Goal: Transaction & Acquisition: Purchase product/service

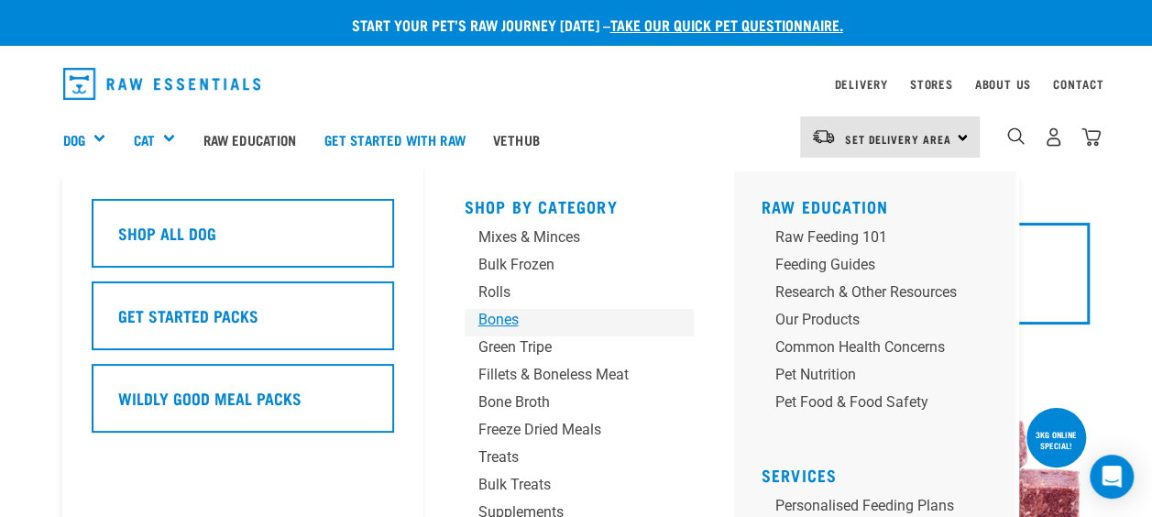
click at [497, 311] on div "Bones" at bounding box center [563, 320] width 171 height 22
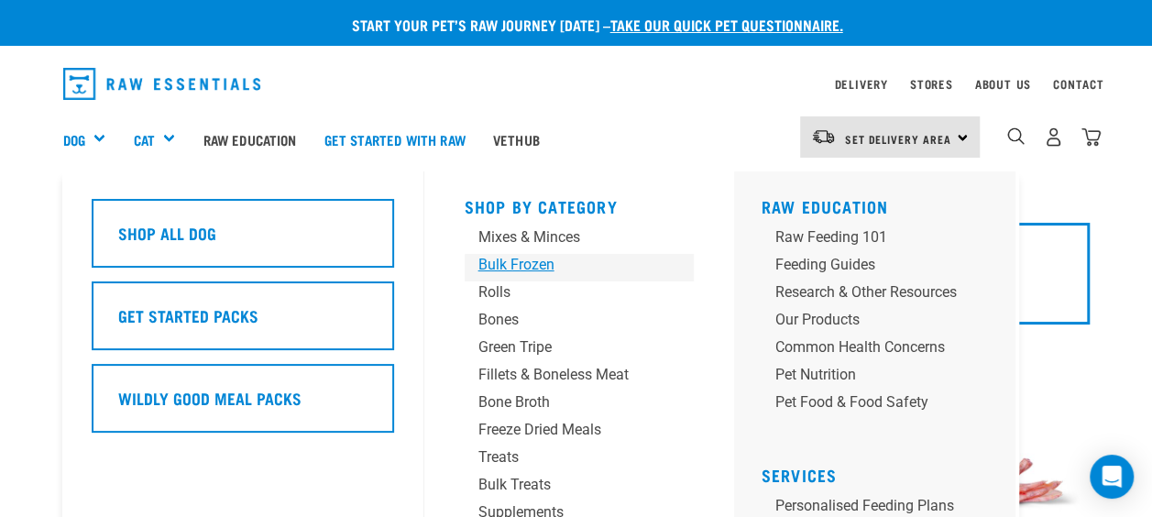
click at [548, 264] on div "Bulk Frozen" at bounding box center [563, 265] width 171 height 22
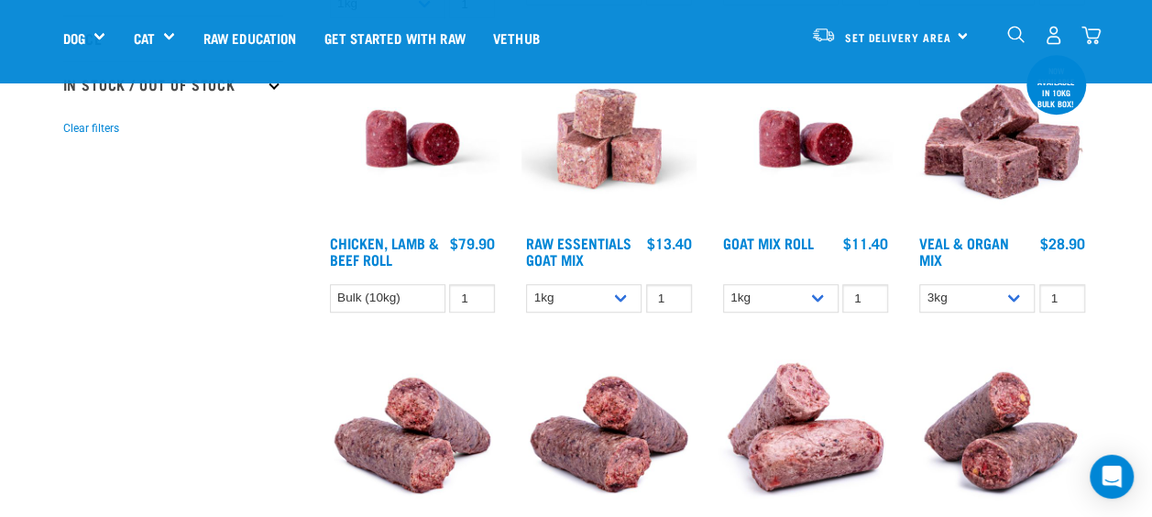
scroll to position [545, 0]
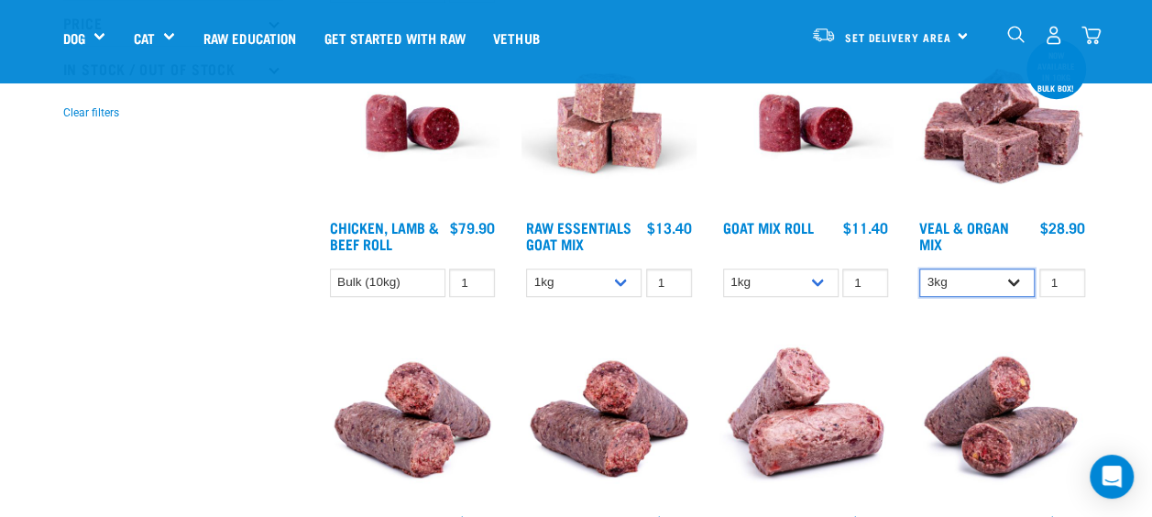
click at [1017, 280] on select "3kg Bulk (10kg)" at bounding box center [976, 282] width 115 height 28
click at [919, 268] on select "3kg Bulk (10kg)" at bounding box center [976, 282] width 115 height 28
click at [1018, 270] on select "3kg Bulk (10kg)" at bounding box center [976, 282] width 115 height 28
select select "747"
click at [919, 268] on select "3kg Bulk (10kg)" at bounding box center [976, 282] width 115 height 28
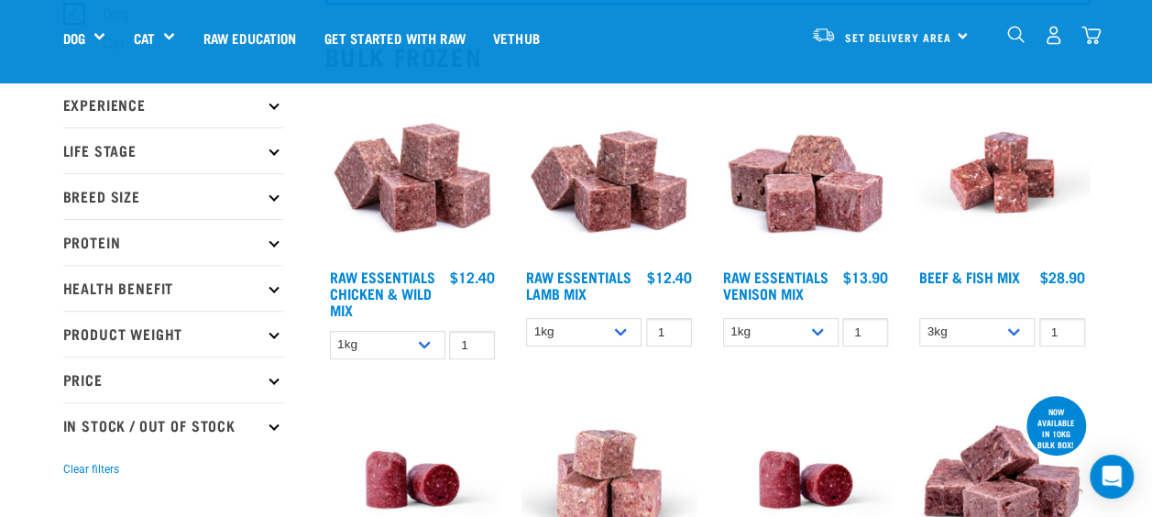
scroll to position [186, 0]
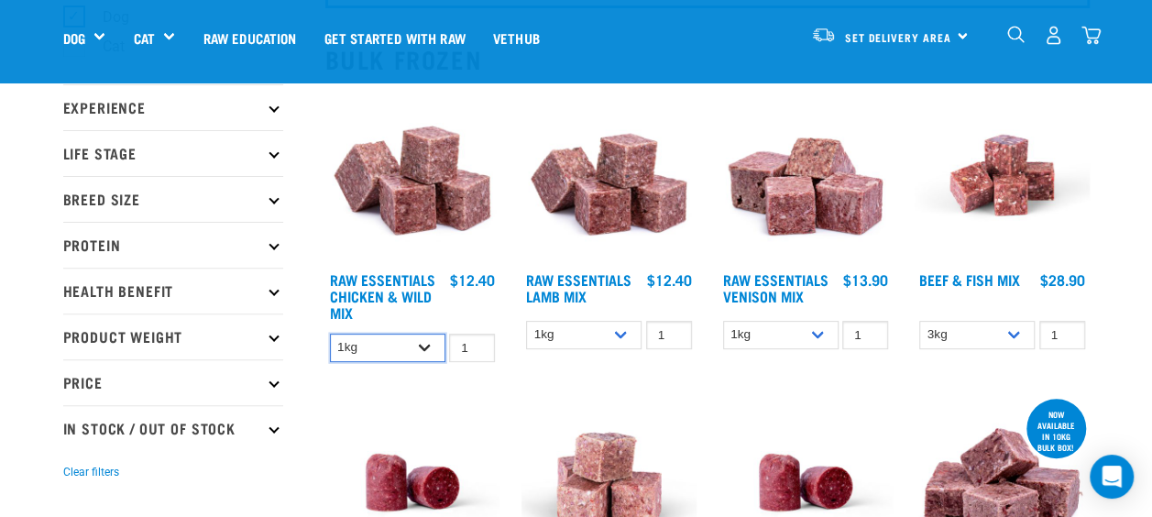
click at [428, 348] on select "1kg 3kg Bulk (10kg)" at bounding box center [387, 347] width 115 height 28
select select "14881"
click at [330, 333] on select "1kg 3kg Bulk (10kg)" at bounding box center [387, 347] width 115 height 28
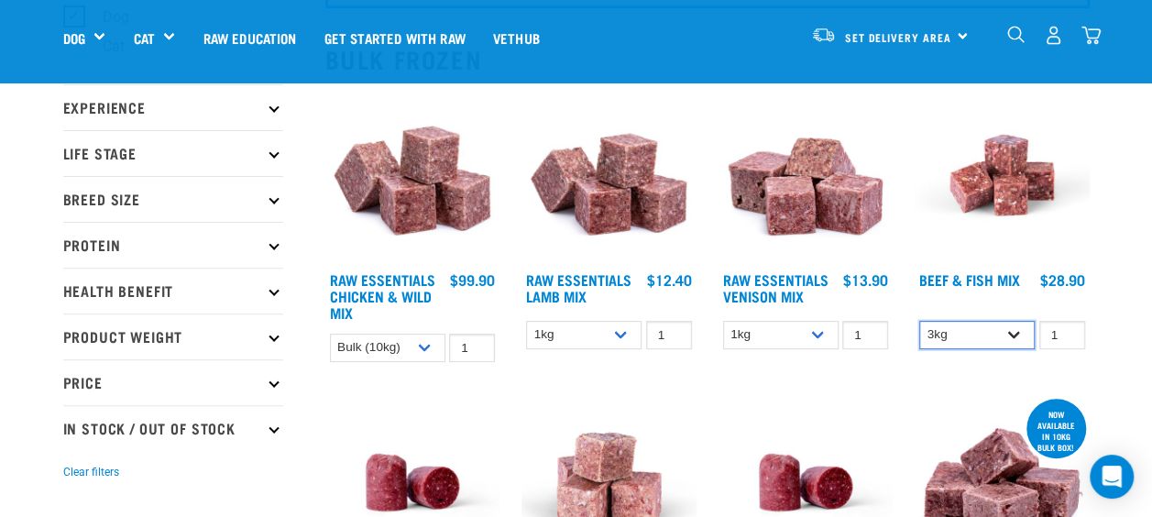
click at [1009, 326] on select "3kg Bulk (10kg)" at bounding box center [976, 335] width 115 height 28
select select "435759"
click at [919, 321] on select "3kg Bulk (10kg)" at bounding box center [976, 335] width 115 height 28
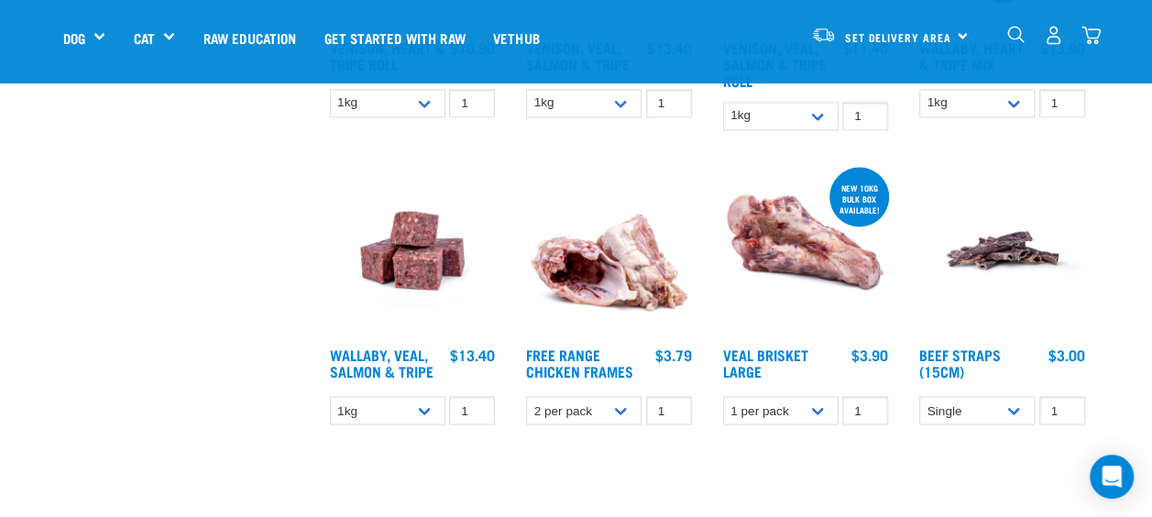
scroll to position [1326, 0]
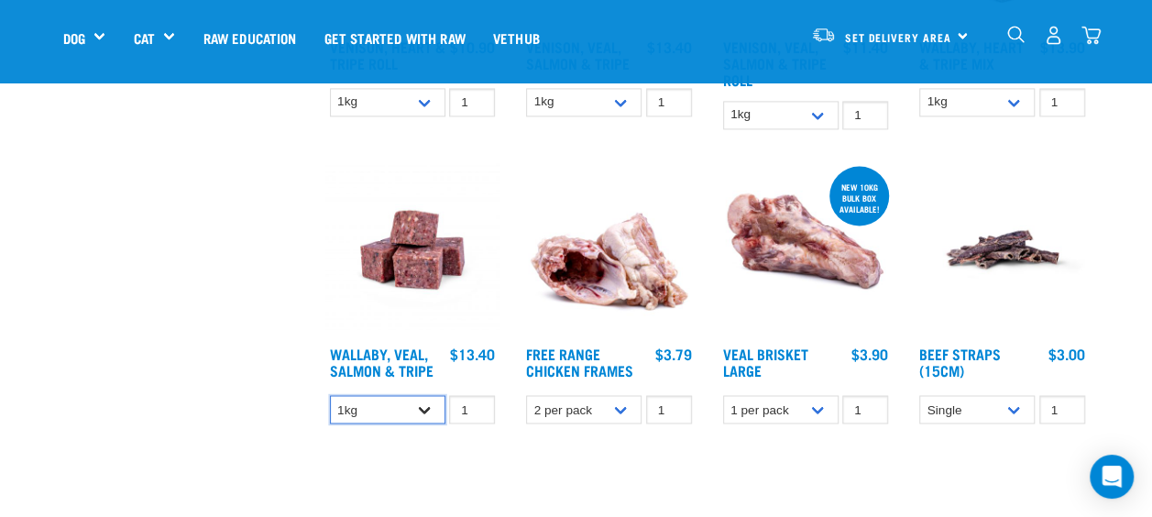
click at [427, 406] on select "1kg 3kg Bulk (18kg)" at bounding box center [387, 409] width 115 height 28
select select "45457"
click at [330, 395] on select "1kg 3kg Bulk (18kg)" at bounding box center [387, 409] width 115 height 28
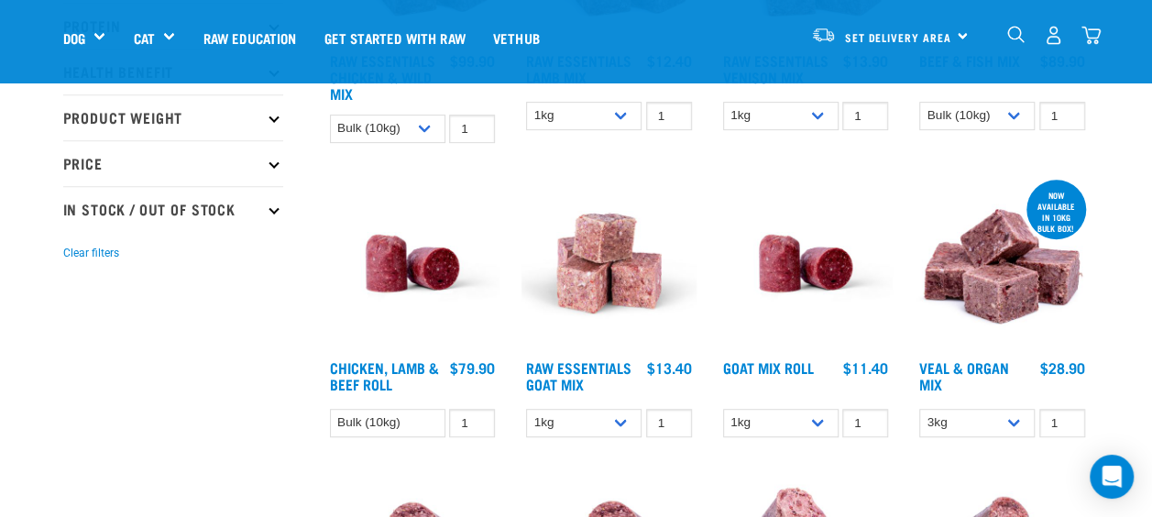
scroll to position [402, 0]
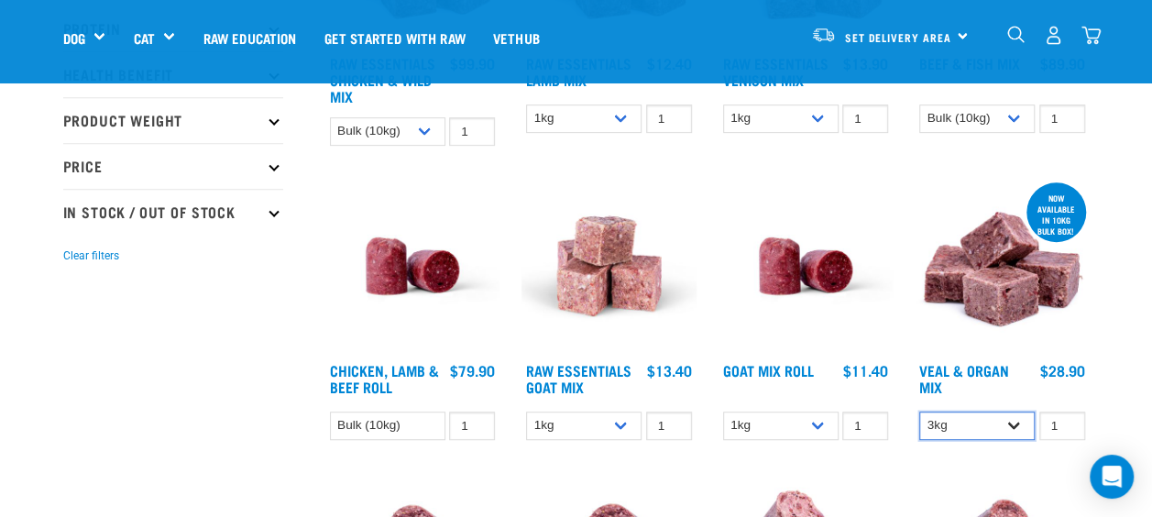
click at [1017, 431] on select "3kg Bulk (10kg)" at bounding box center [976, 425] width 115 height 28
select select "951"
click at [919, 411] on select "3kg Bulk (10kg)" at bounding box center [976, 425] width 115 height 28
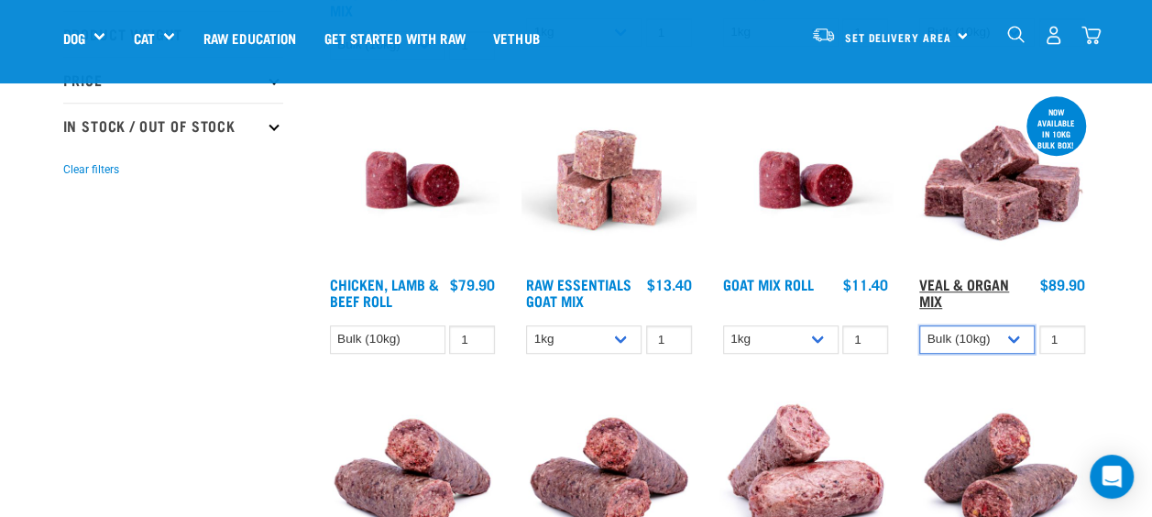
scroll to position [489, 0]
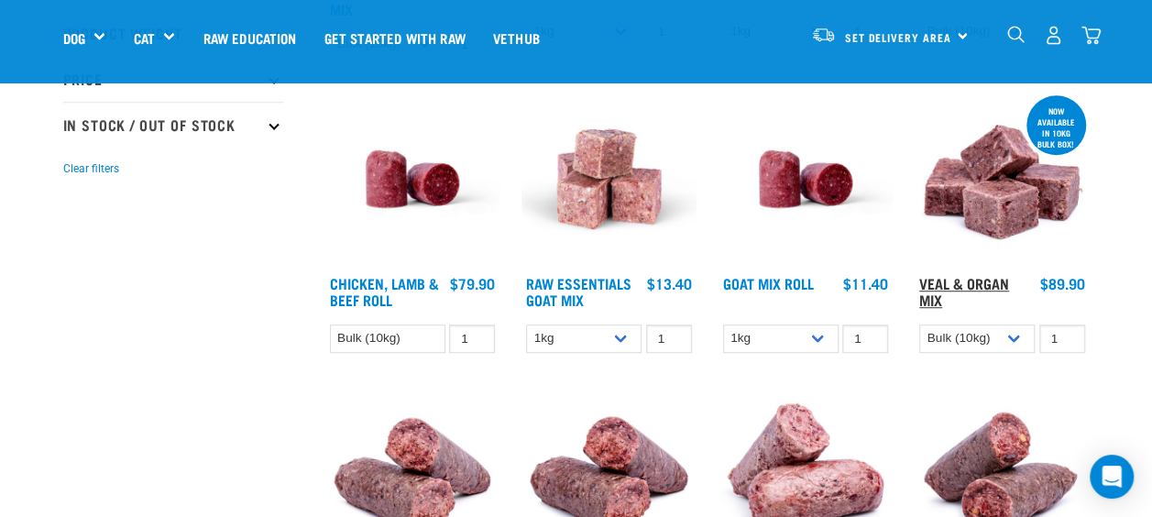
click at [955, 278] on link "Veal & Organ Mix" at bounding box center [964, 290] width 90 height 25
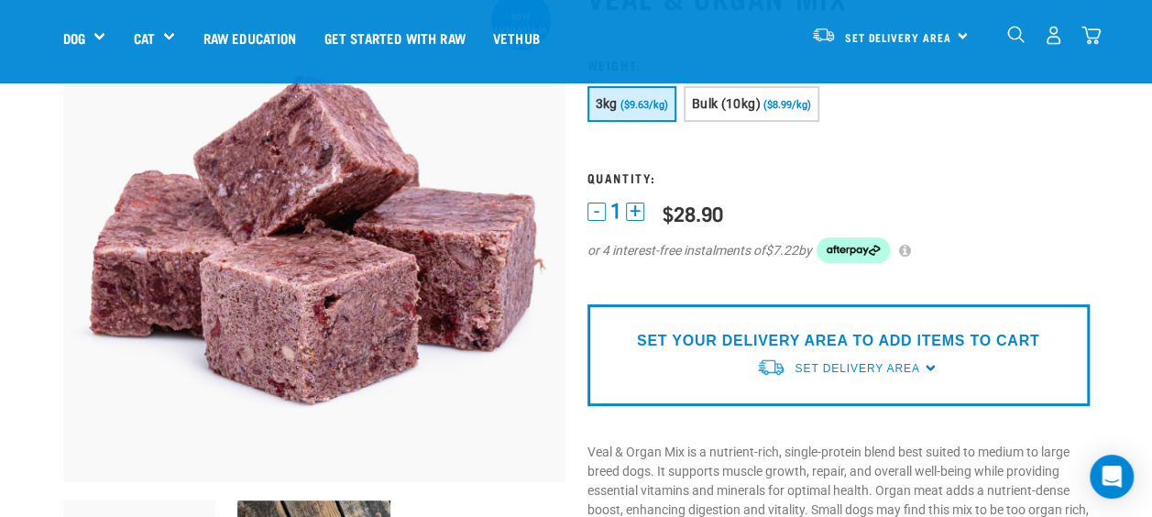
scroll to position [156, 0]
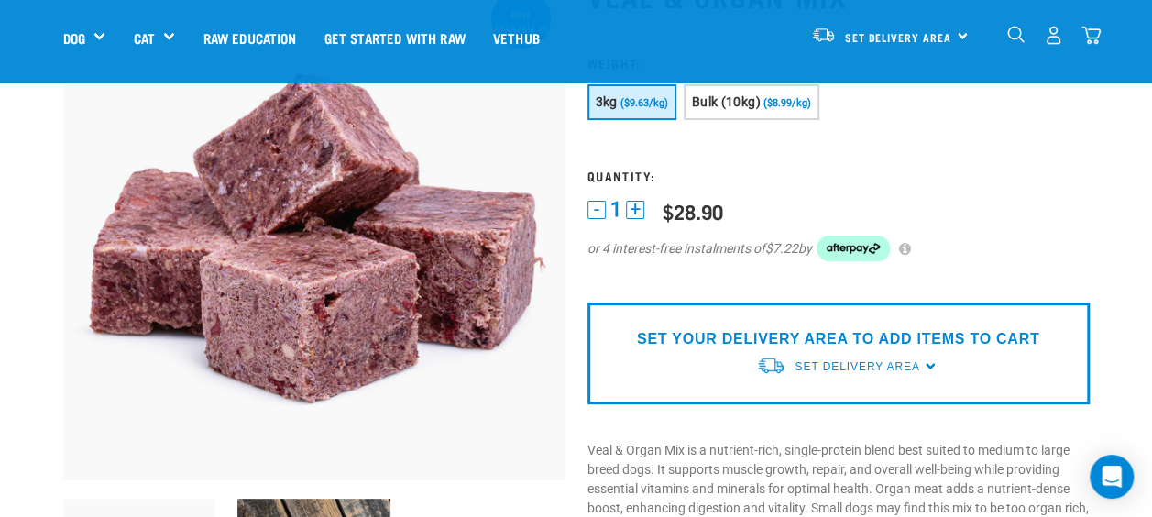
click at [636, 213] on button "+" at bounding box center [635, 210] width 18 height 18
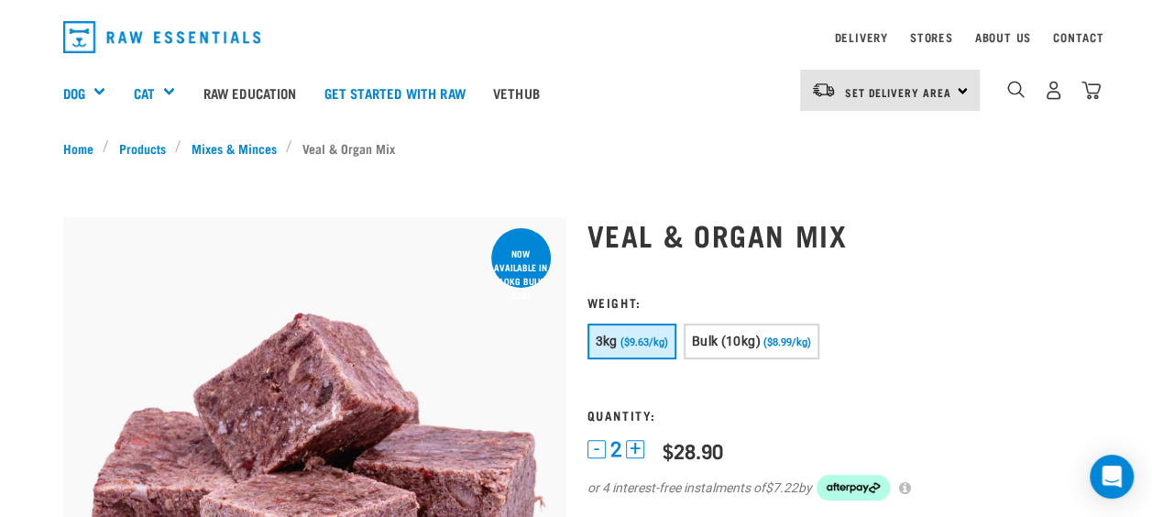
scroll to position [48, 0]
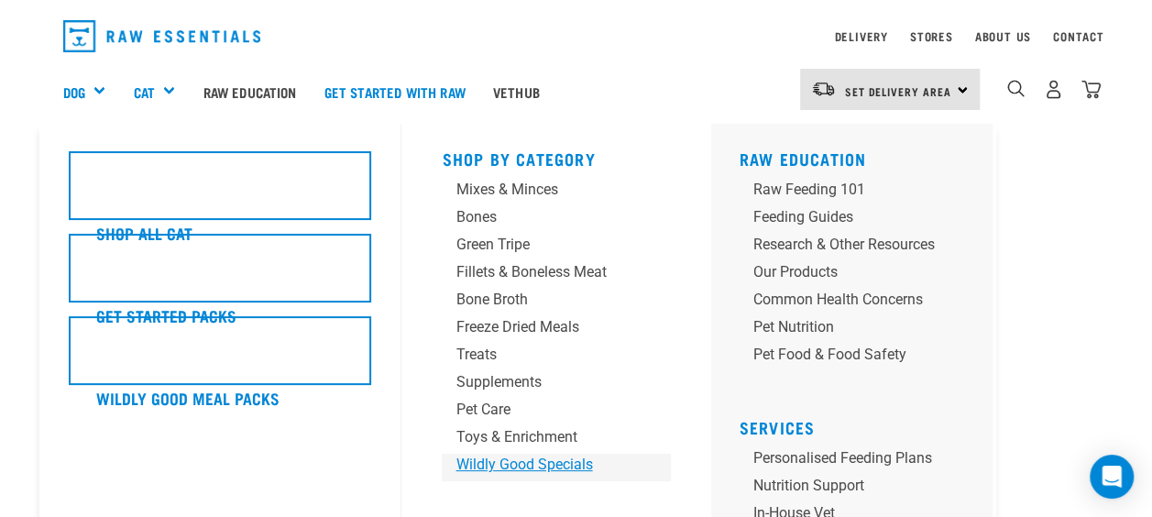
click at [520, 464] on div "Wildly Good Specials" at bounding box center [540, 464] width 171 height 22
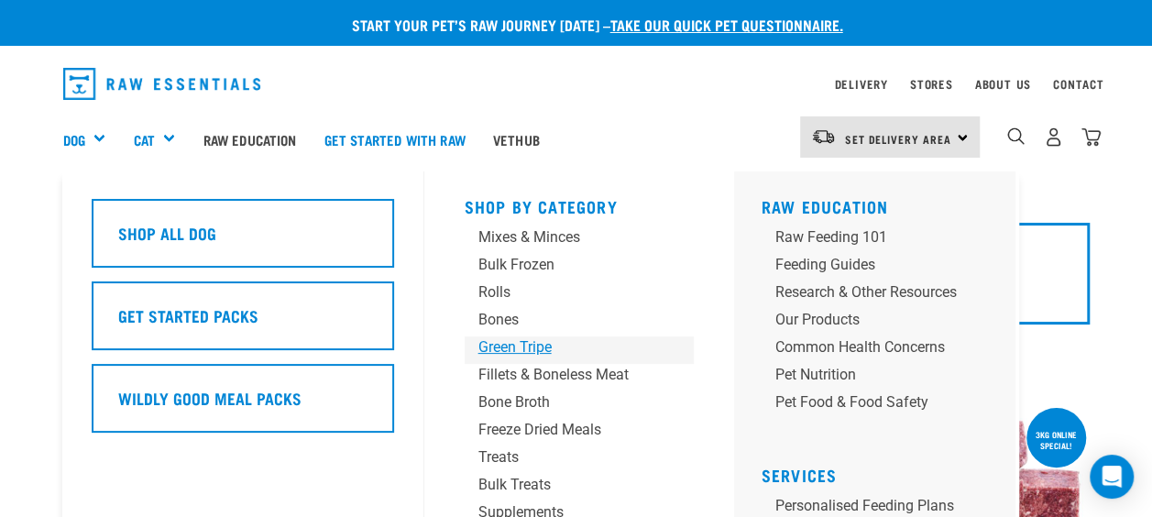
click at [537, 343] on div "Green Tripe" at bounding box center [563, 347] width 171 height 22
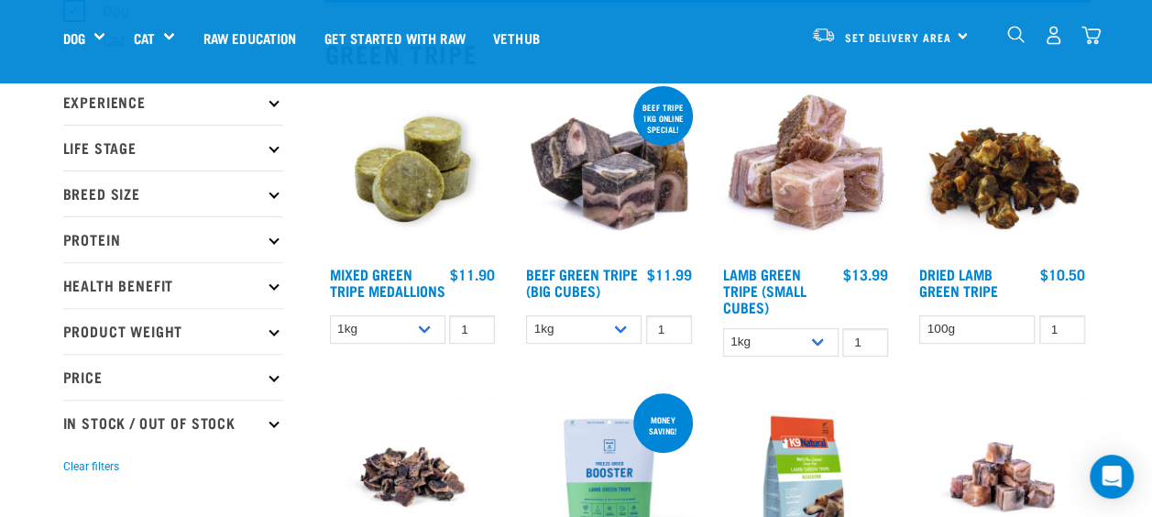
scroll to position [194, 0]
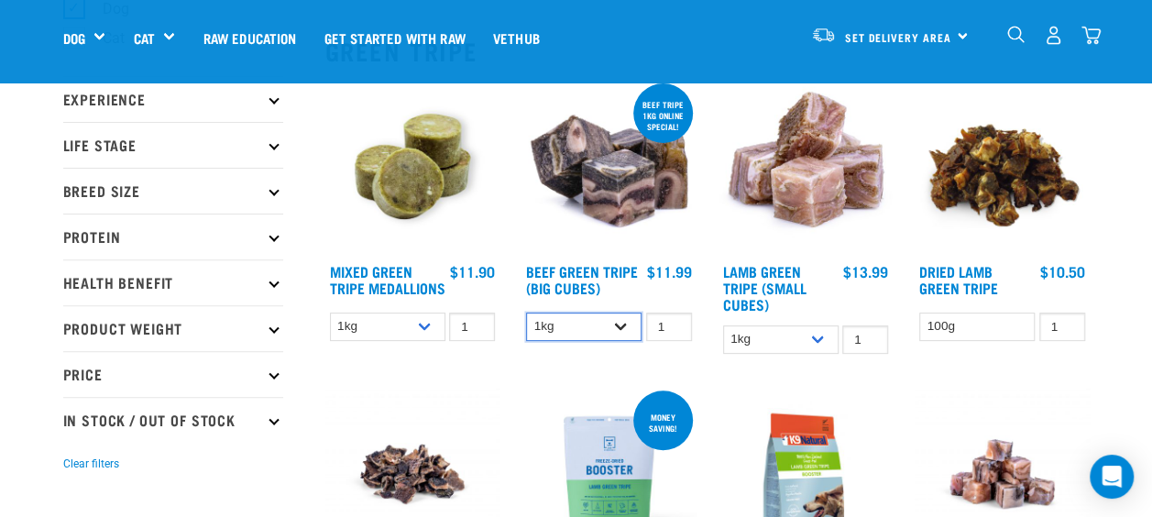
click at [623, 329] on select "1kg 3kg" at bounding box center [583, 326] width 115 height 28
click at [526, 312] on select "1kg 3kg" at bounding box center [583, 326] width 115 height 28
click at [617, 330] on select "1kg 3kg" at bounding box center [583, 326] width 115 height 28
select select "345"
click at [526, 312] on select "1kg 3kg" at bounding box center [583, 326] width 115 height 28
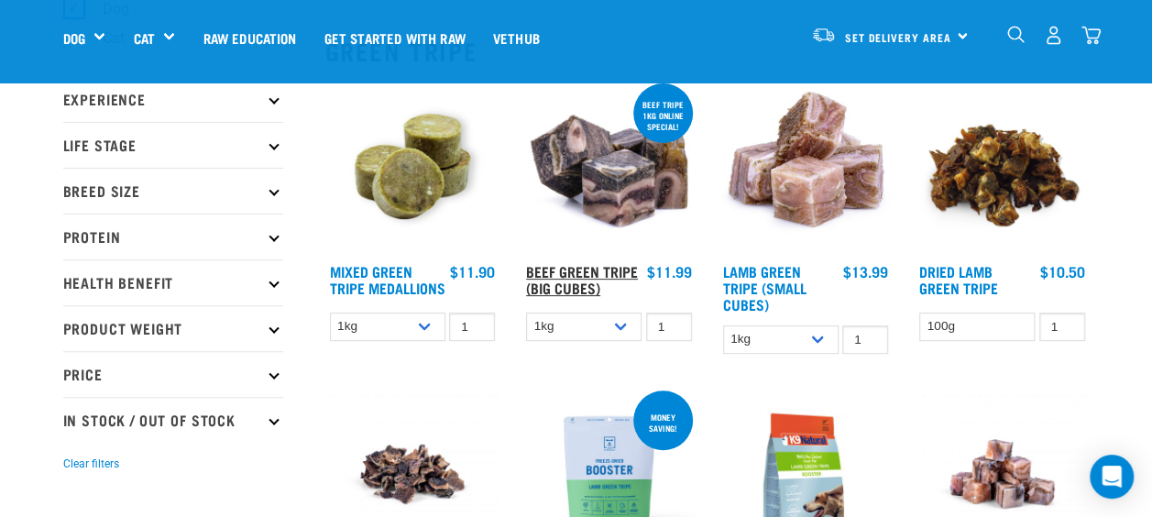
click at [575, 278] on link "Beef Green Tripe (Big Cubes)" at bounding box center [582, 279] width 112 height 25
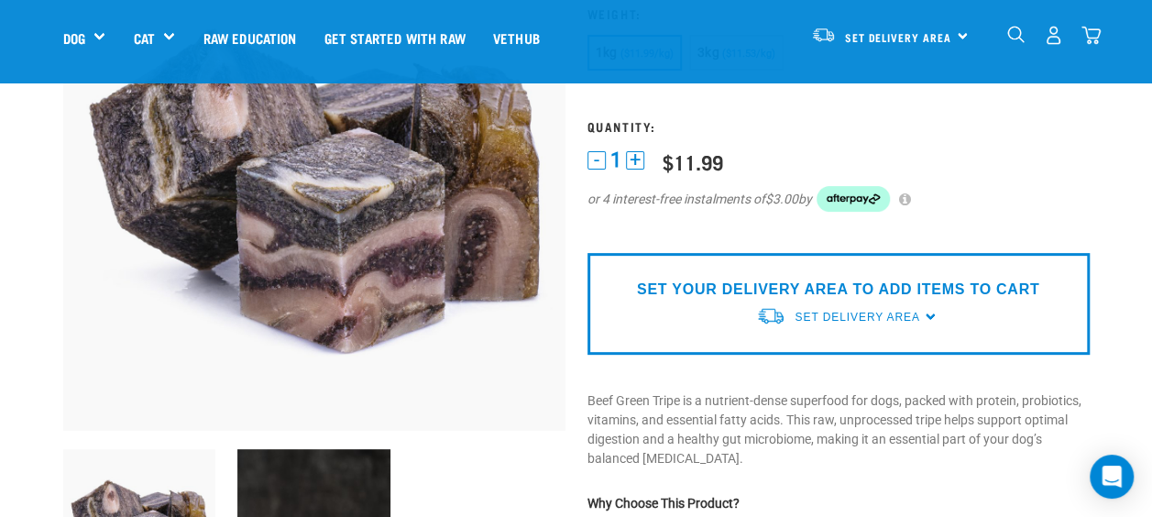
scroll to position [203, 0]
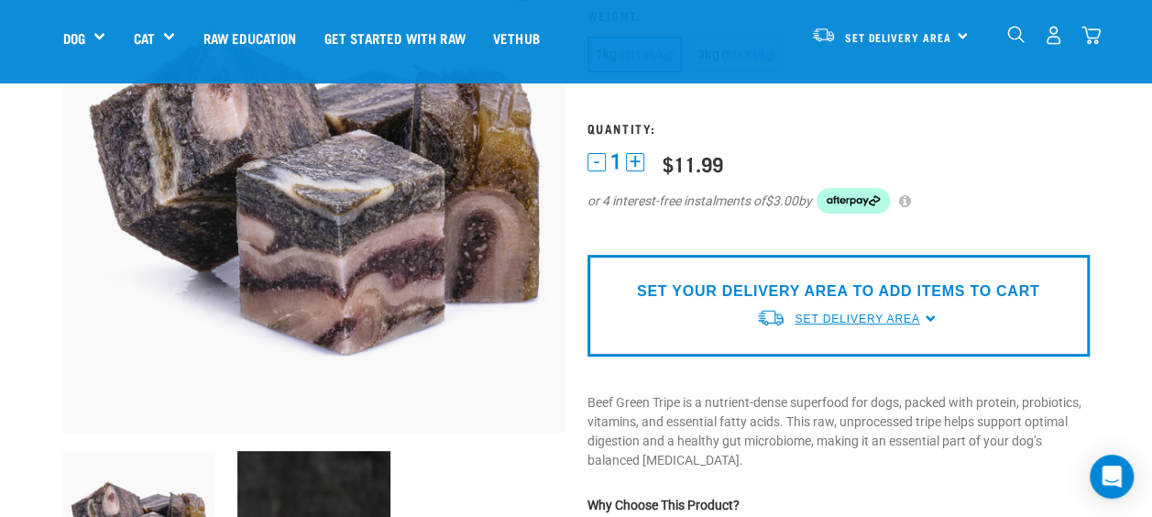
click at [851, 313] on span "Set Delivery Area" at bounding box center [856, 318] width 125 height 13
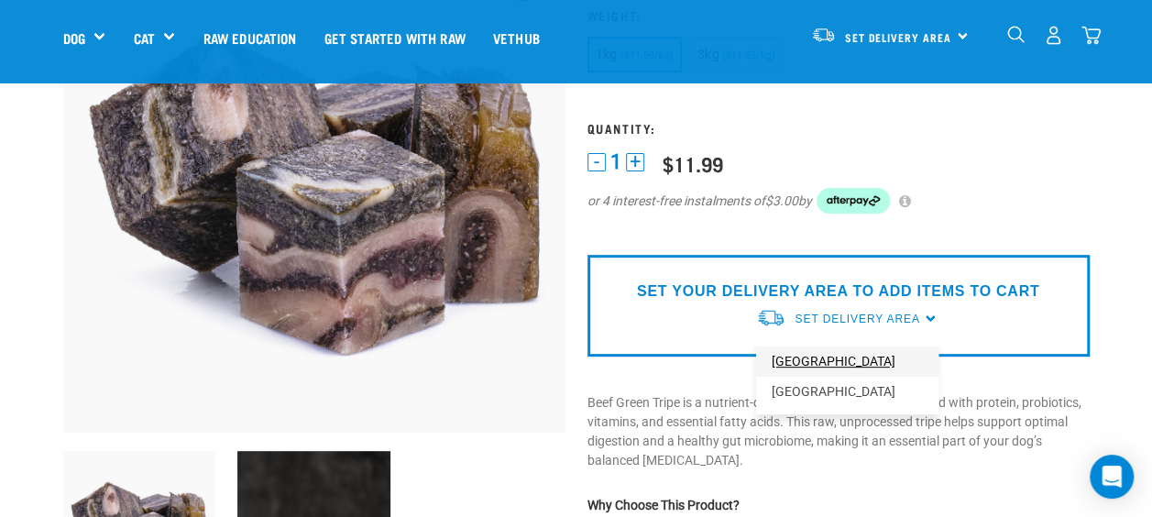
click at [827, 355] on link "[GEOGRAPHIC_DATA]" at bounding box center [847, 361] width 182 height 30
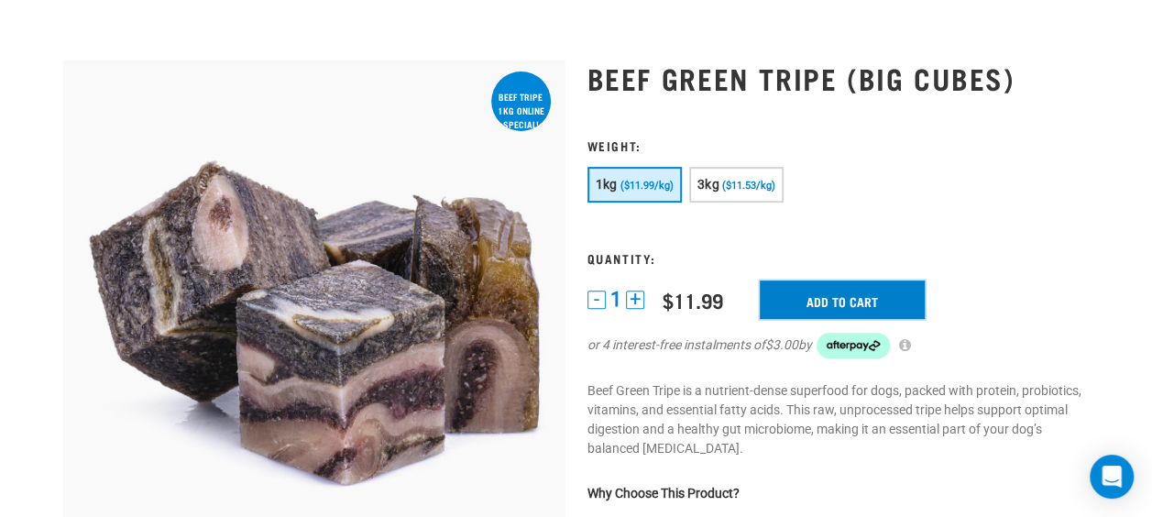
click at [822, 289] on input "Add to cart" at bounding box center [841, 299] width 165 height 38
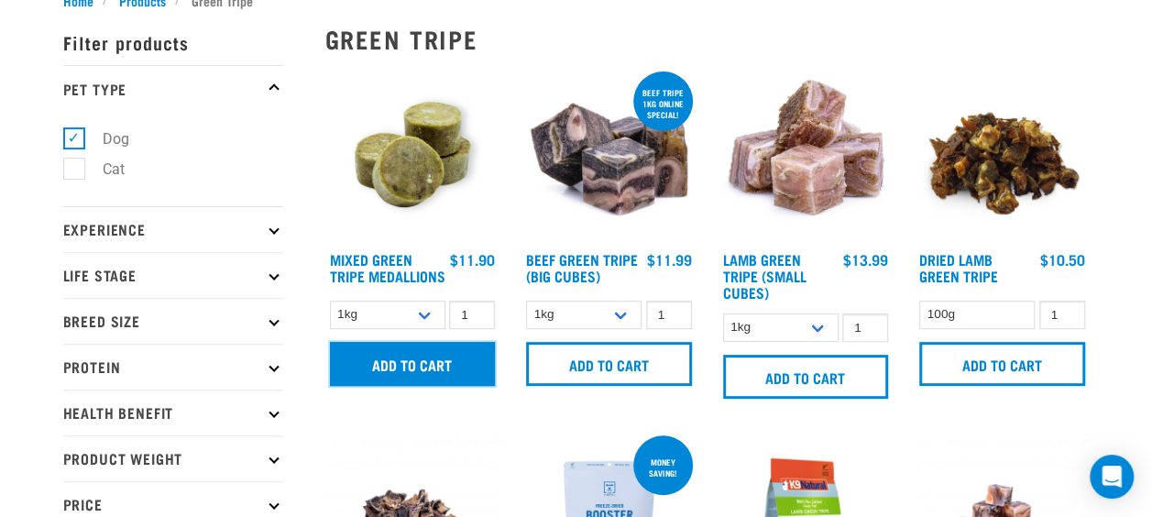
click at [418, 372] on input "Add to cart" at bounding box center [413, 364] width 166 height 44
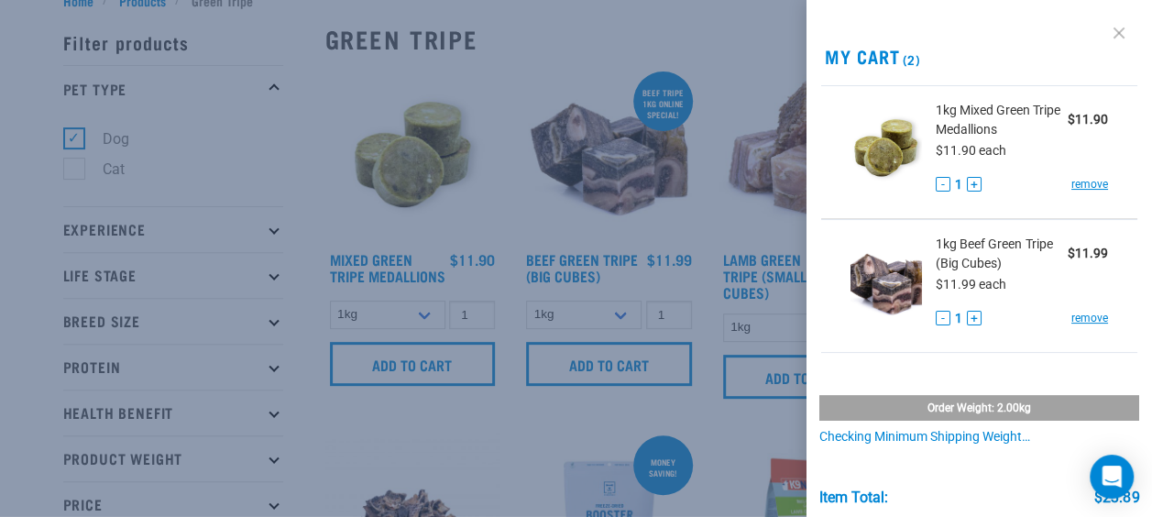
click at [1113, 30] on link at bounding box center [1118, 32] width 29 height 29
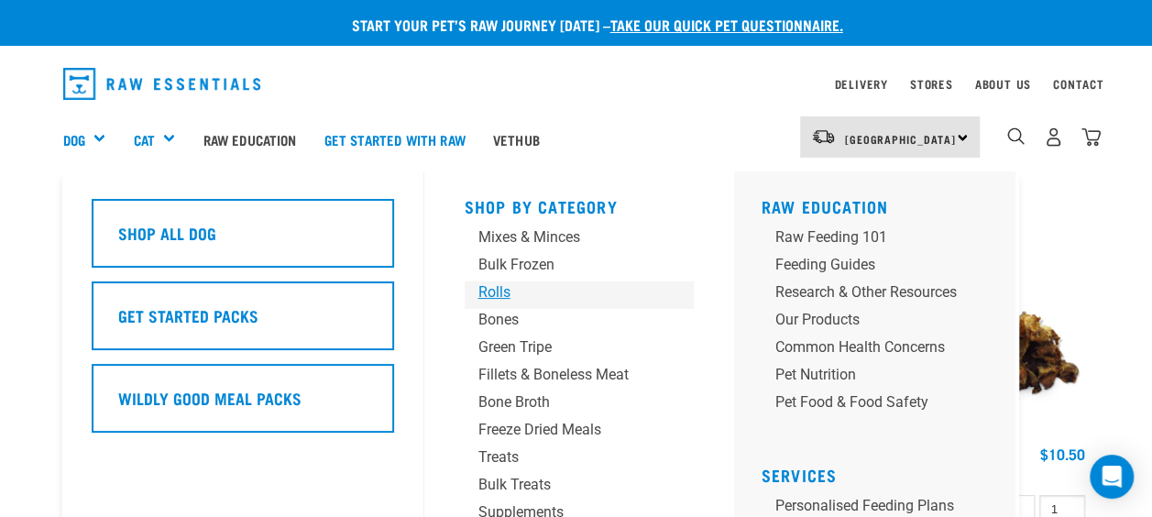
click at [497, 286] on div "Rolls" at bounding box center [563, 292] width 171 height 22
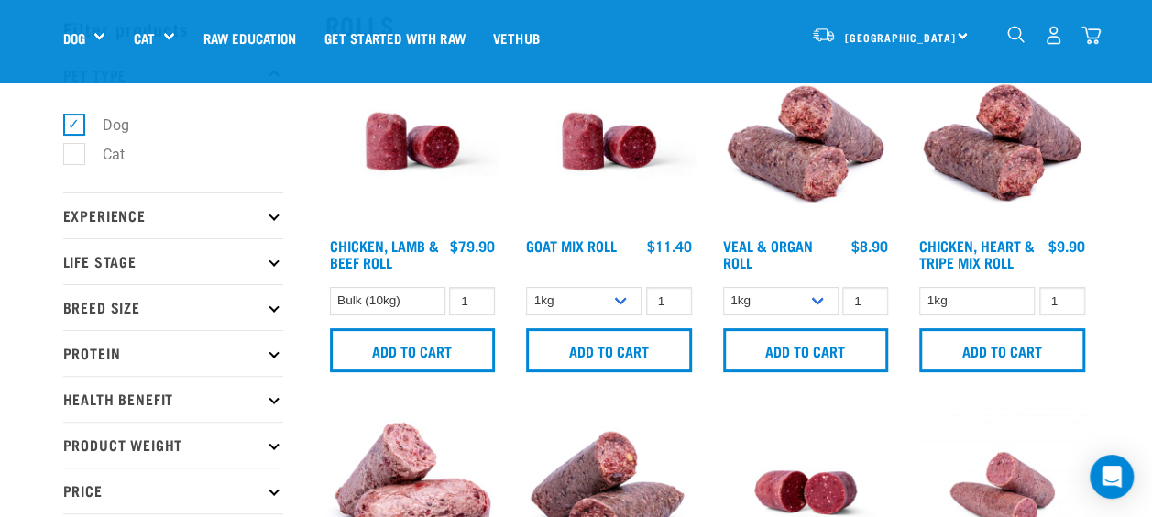
scroll to position [74, 0]
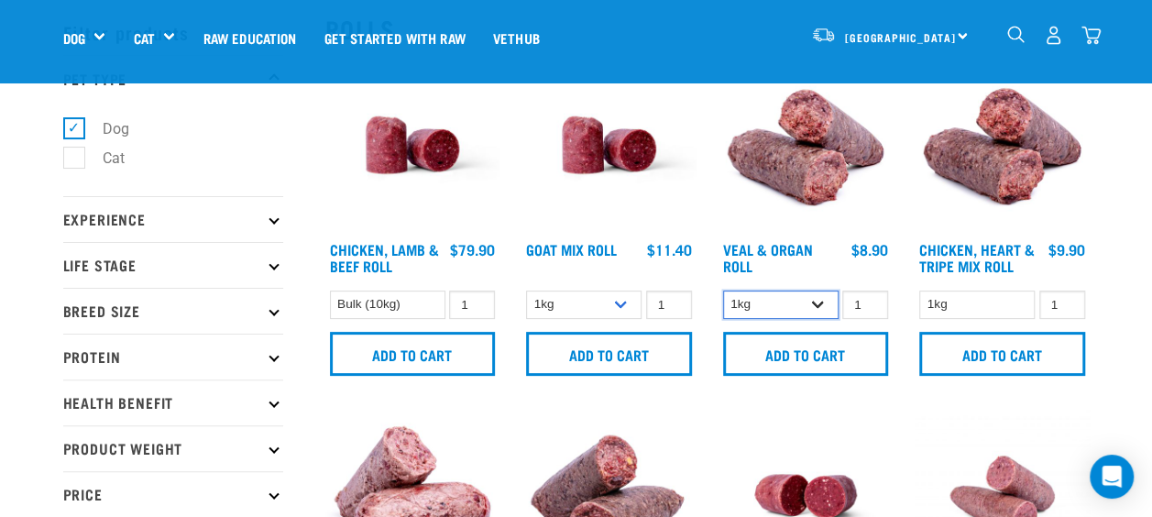
click at [814, 299] on select "1kg Bulk (10kg)" at bounding box center [780, 304] width 115 height 28
select select "920"
click at [723, 290] on select "1kg Bulk (10kg)" at bounding box center [780, 304] width 115 height 28
click at [817, 294] on select "1kg Bulk (10kg)" at bounding box center [780, 304] width 115 height 28
click at [747, 251] on link "Veal & Organ Roll" at bounding box center [768, 257] width 90 height 25
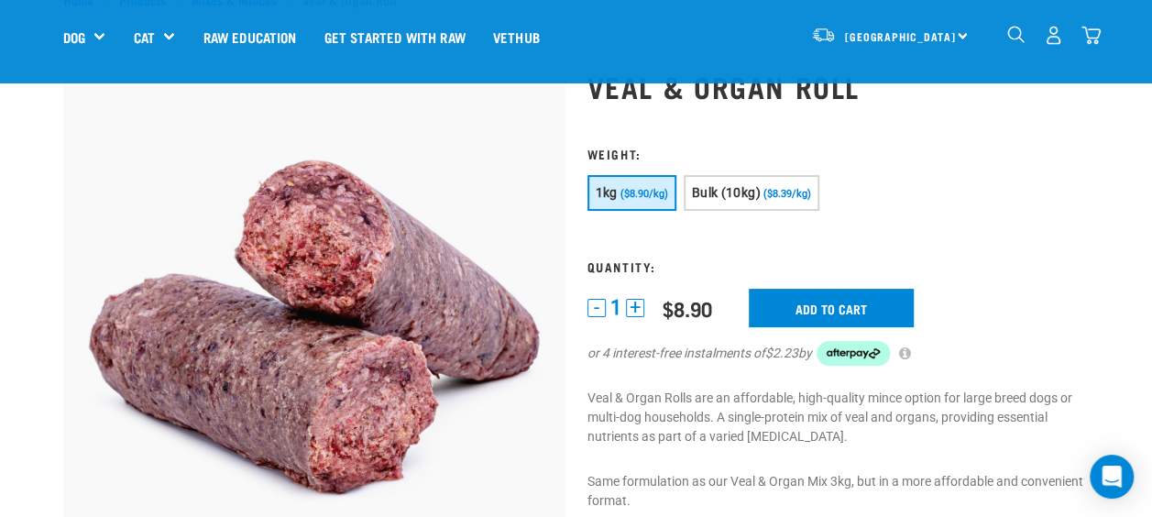
scroll to position [63, 0]
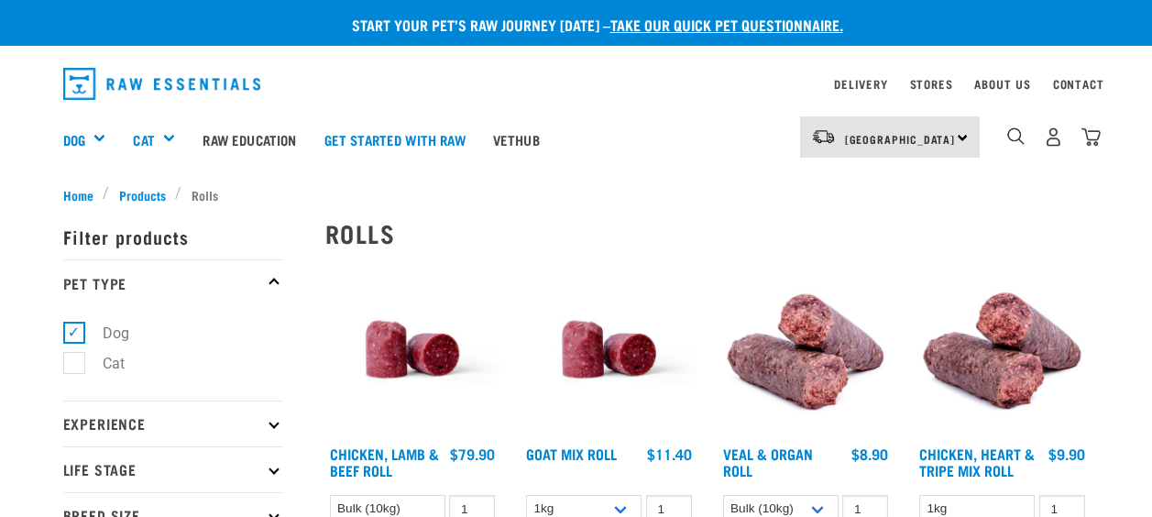
select select "920"
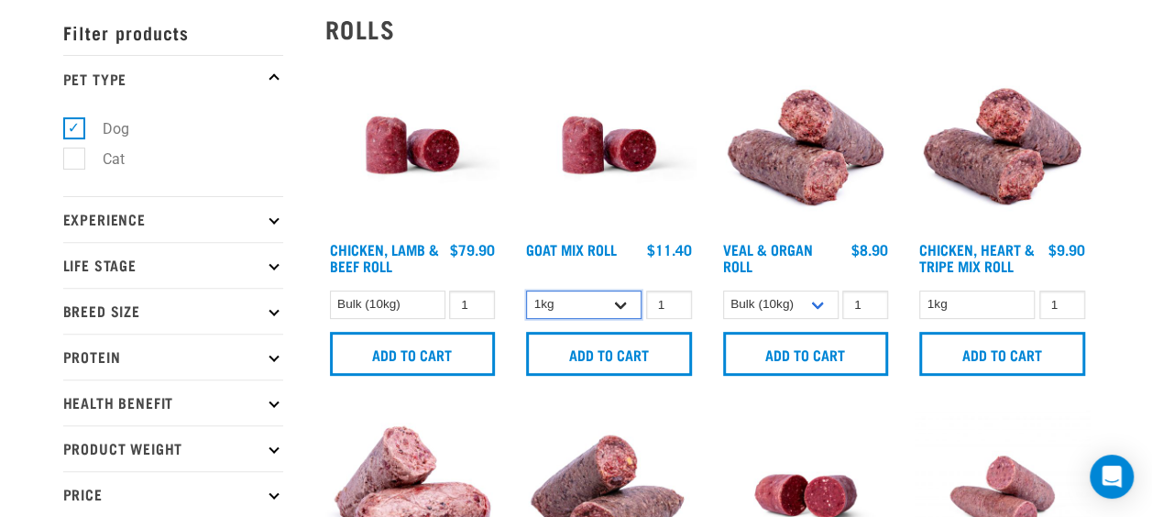
click at [619, 304] on select "1kg Bulk (10kg)" at bounding box center [583, 304] width 115 height 28
select select "443209"
click at [526, 290] on select "1kg Bulk (10kg)" at bounding box center [583, 304] width 115 height 28
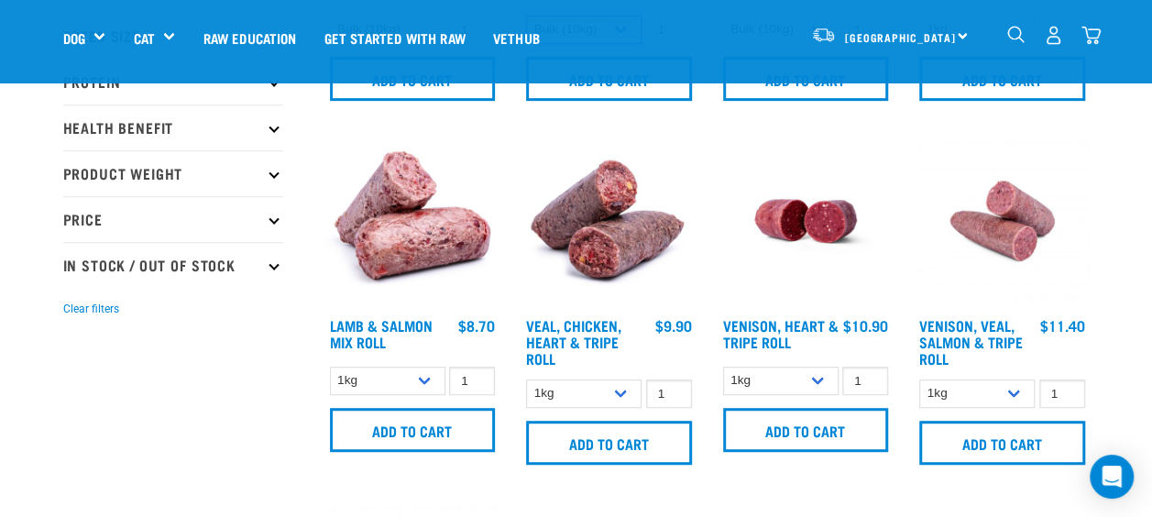
scroll to position [348, 0]
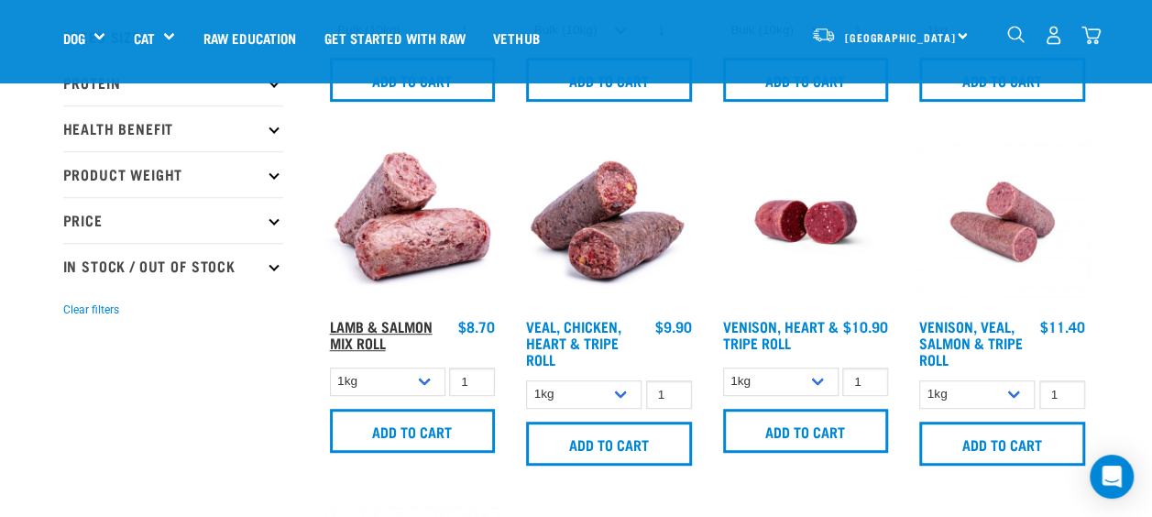
click at [379, 322] on link "Lamb & Salmon Mix Roll" at bounding box center [381, 334] width 103 height 25
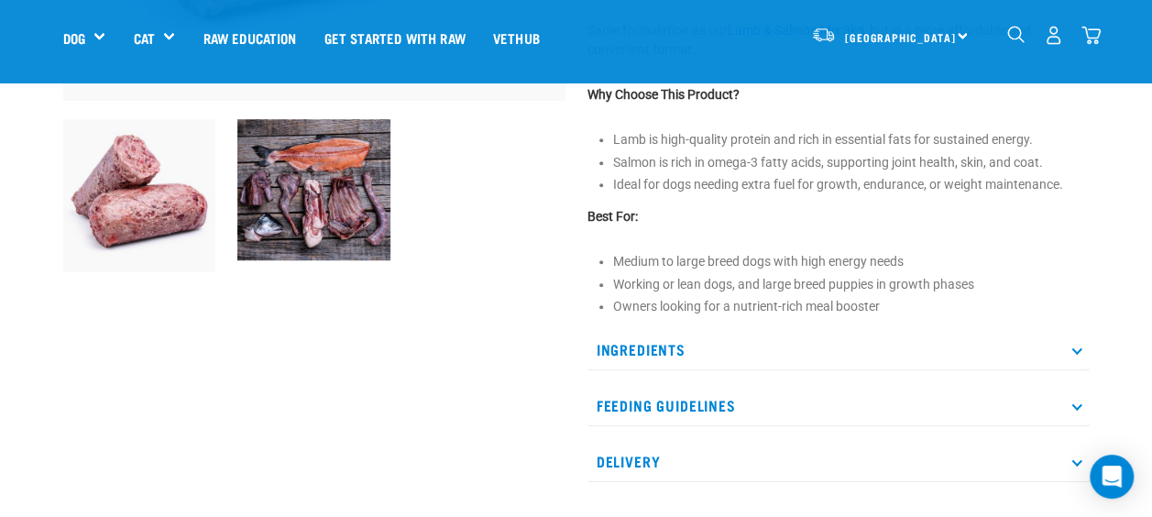
scroll to position [539, 0]
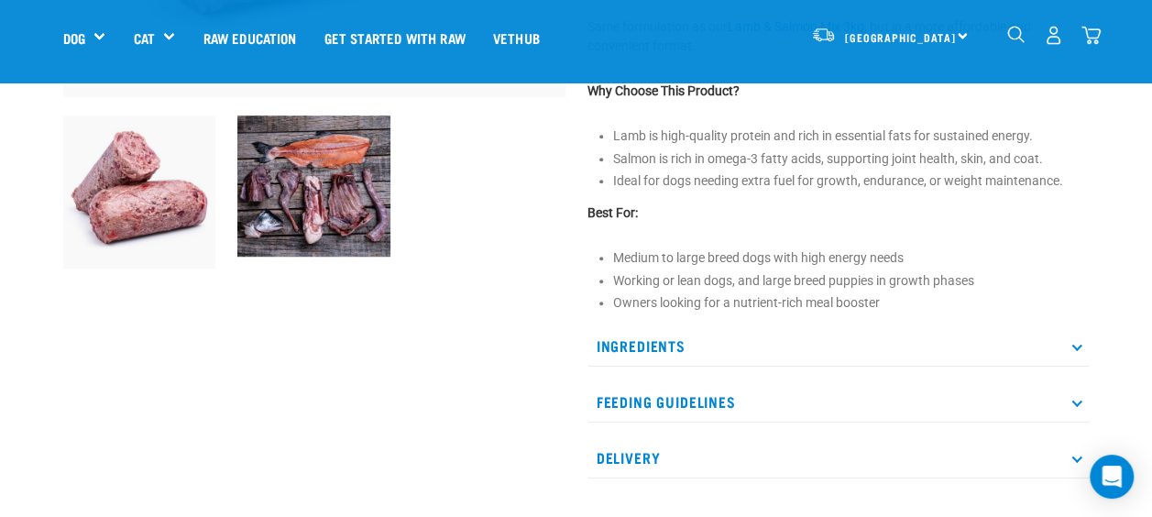
click at [1070, 342] on p "Ingredients" at bounding box center [838, 345] width 502 height 41
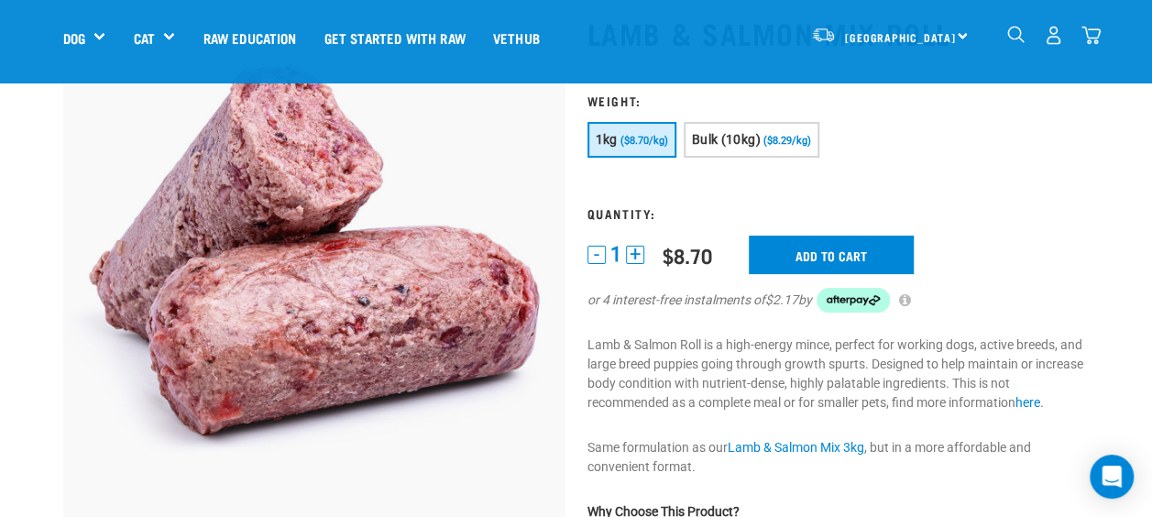
scroll to position [130, 0]
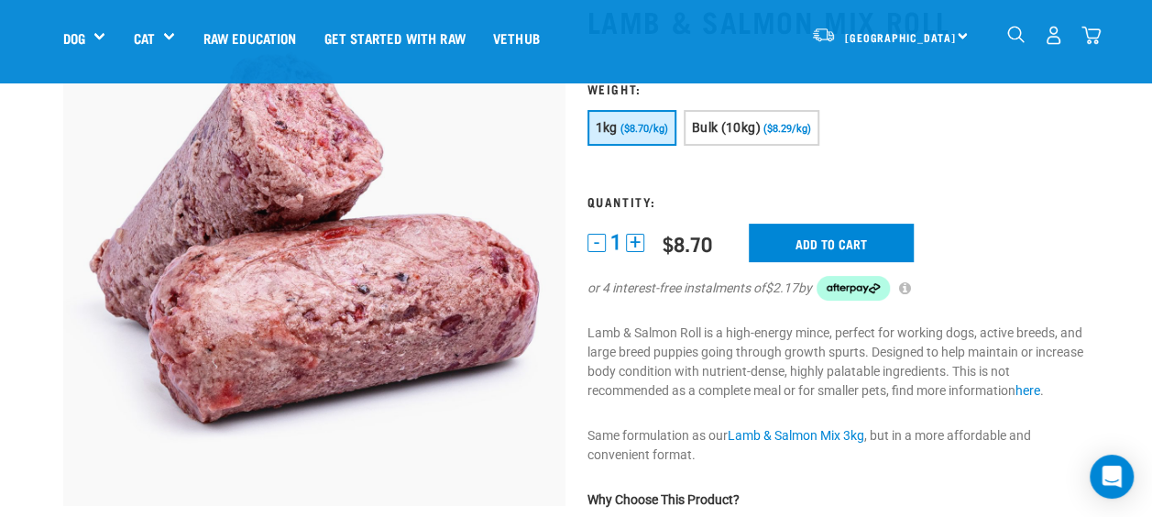
click at [634, 243] on button "+" at bounding box center [635, 243] width 18 height 18
click at [809, 238] on input "Add to cart" at bounding box center [830, 243] width 165 height 38
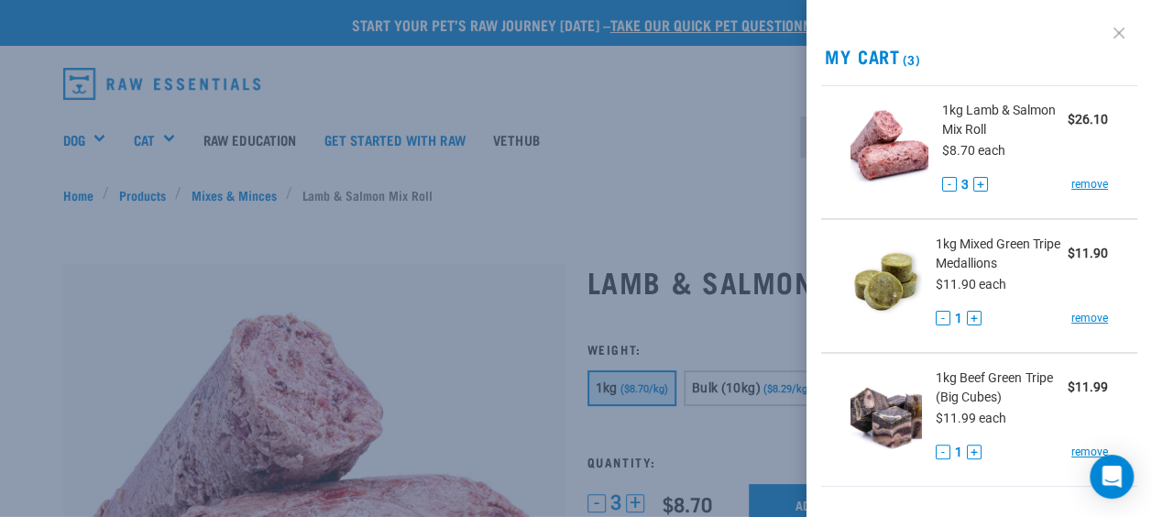
click at [1104, 31] on link at bounding box center [1118, 32] width 29 height 29
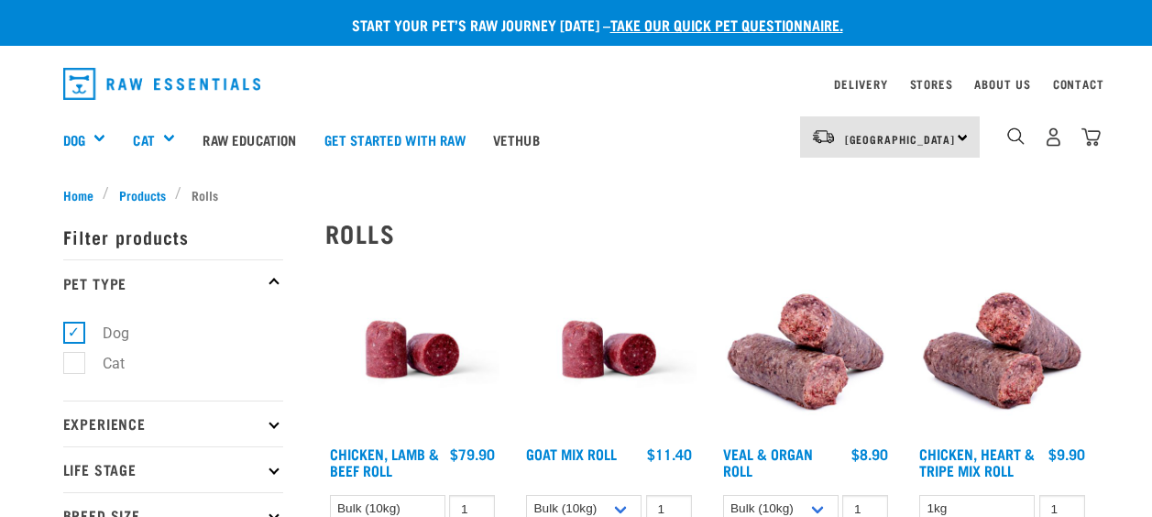
select select "443209"
select select "920"
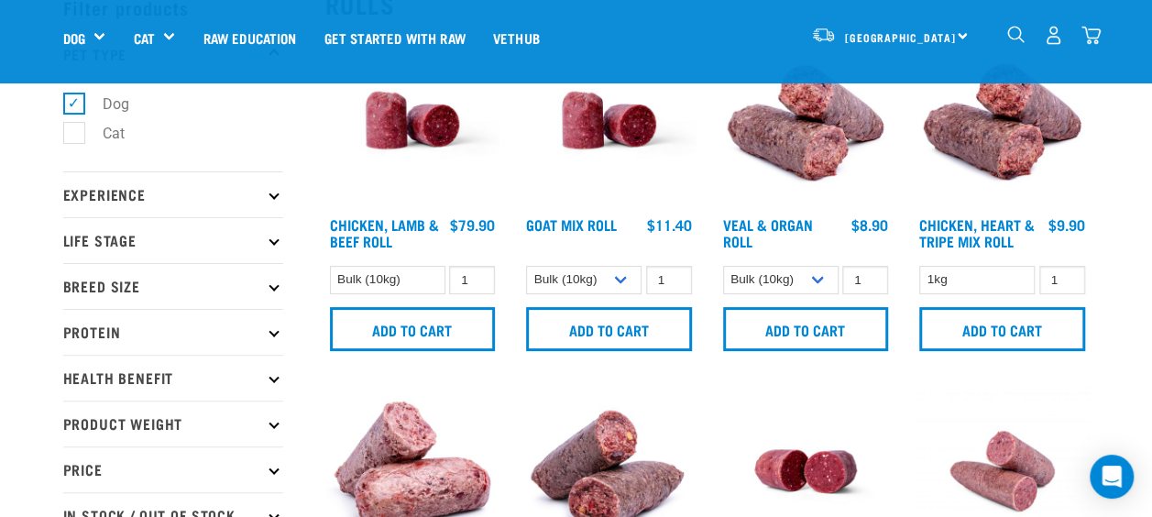
scroll to position [103, 0]
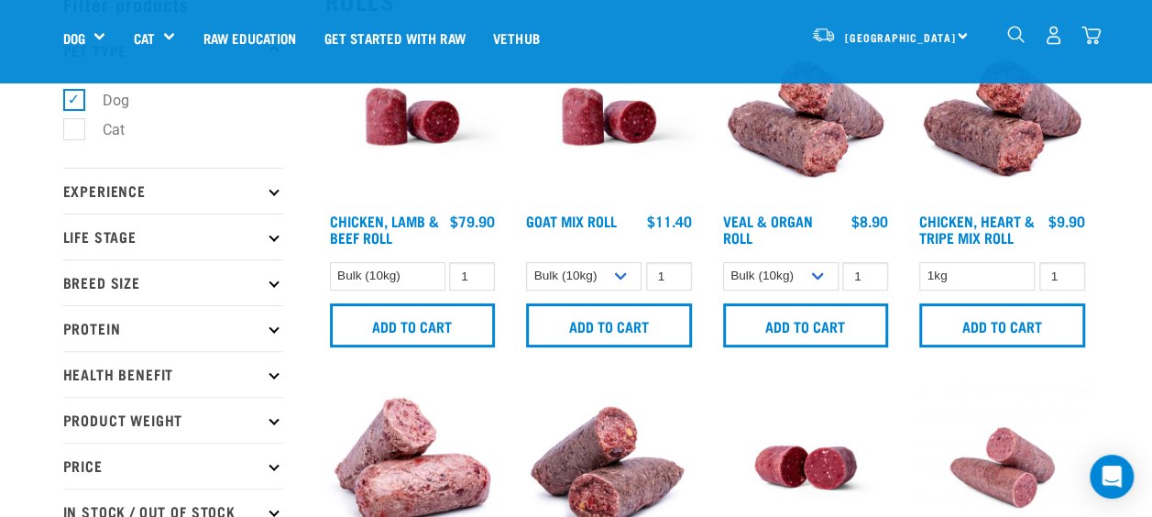
click at [780, 229] on h4 "Veal & Organ Roll" at bounding box center [780, 231] width 115 height 37
click at [785, 224] on link "Veal & Organ Roll" at bounding box center [768, 228] width 90 height 25
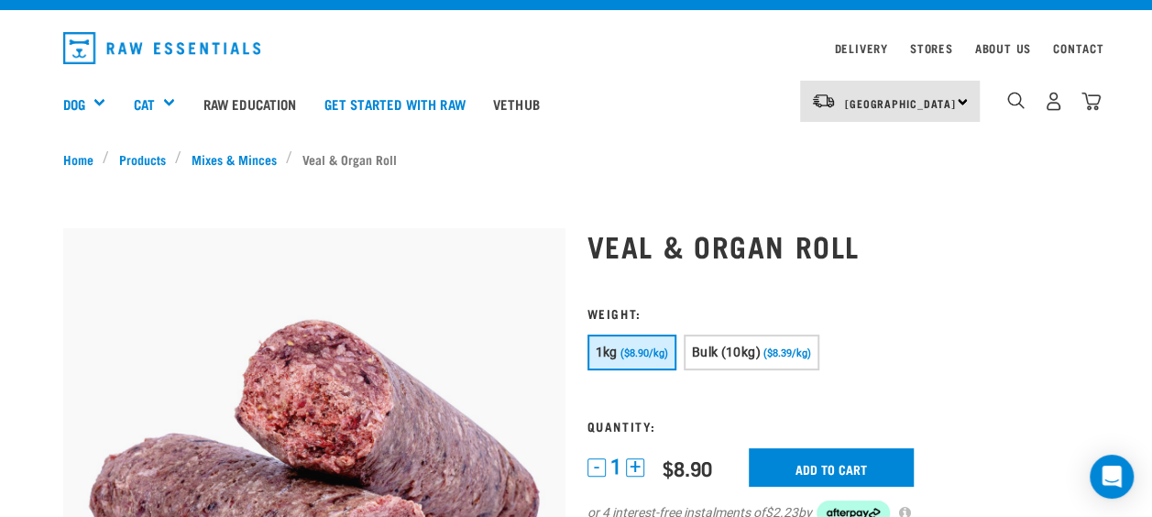
scroll to position [31, 0]
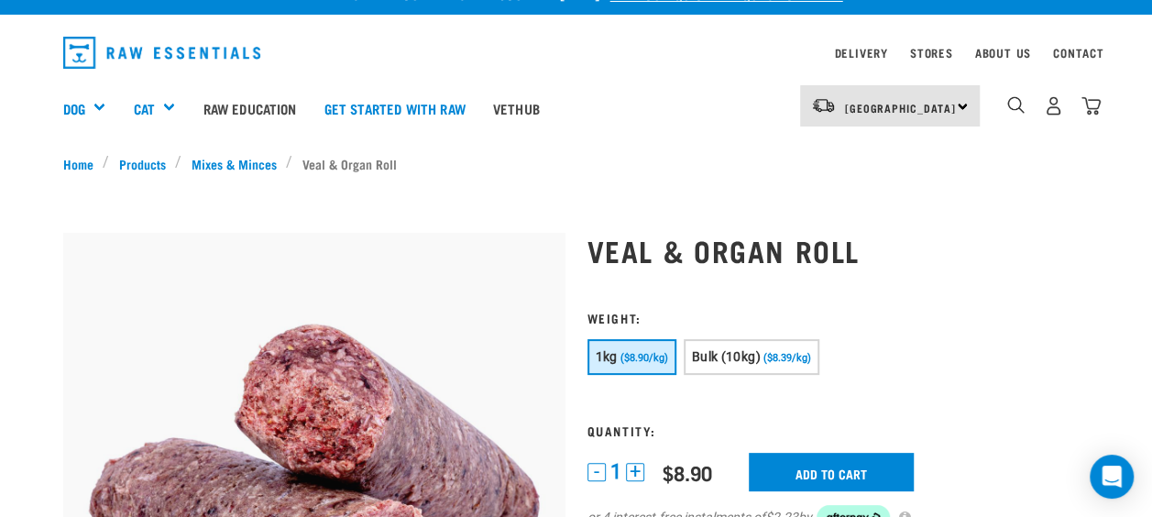
click at [631, 465] on button "+" at bounding box center [635, 472] width 18 height 18
click at [846, 472] on input "Add to cart" at bounding box center [830, 472] width 165 height 38
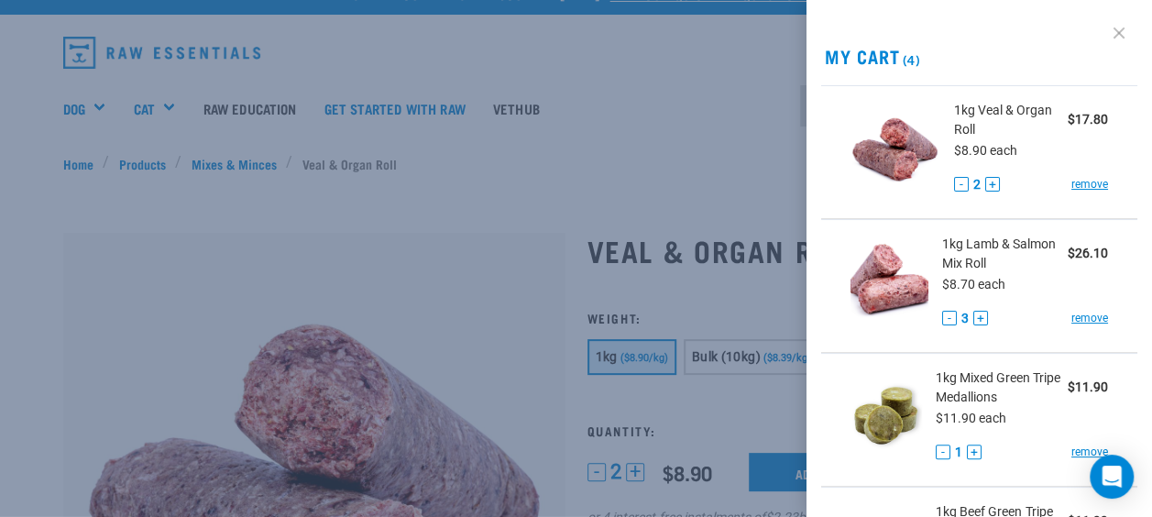
click at [1107, 27] on link at bounding box center [1118, 32] width 29 height 29
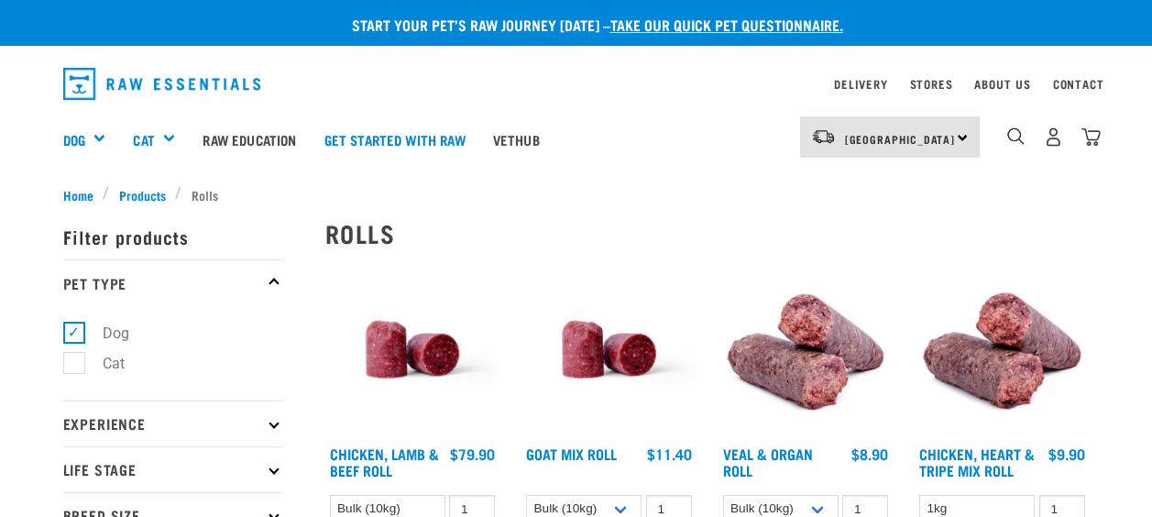
select select "443209"
select select "920"
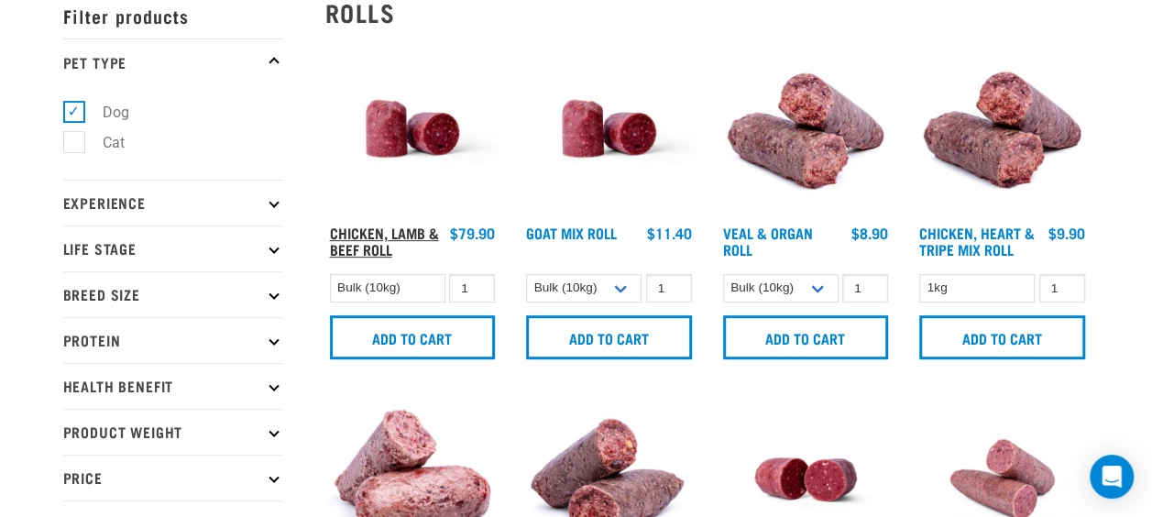
click at [363, 234] on link "Chicken, Lamb & Beef Roll" at bounding box center [384, 240] width 109 height 25
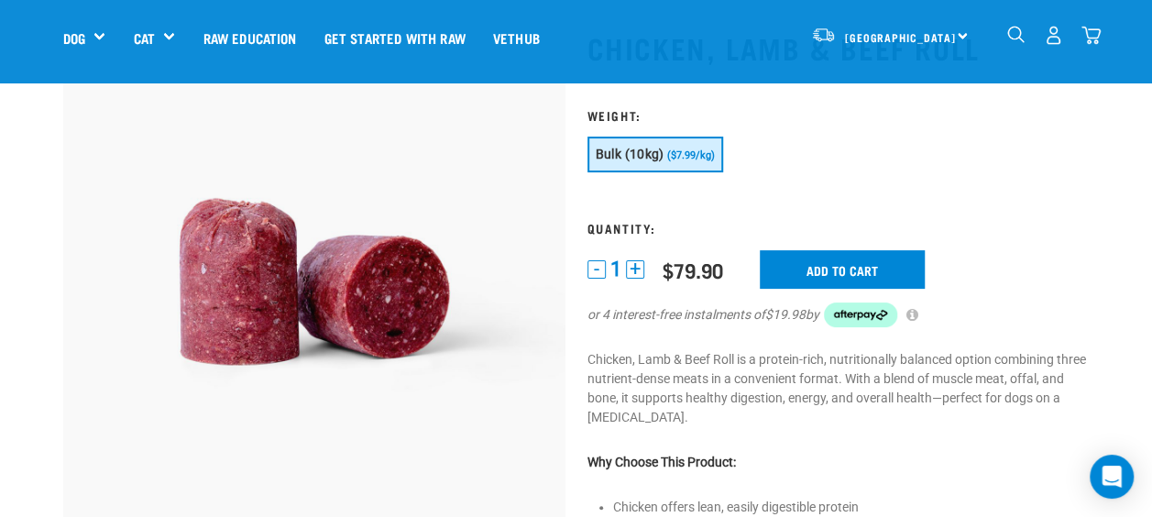
scroll to position [106, 0]
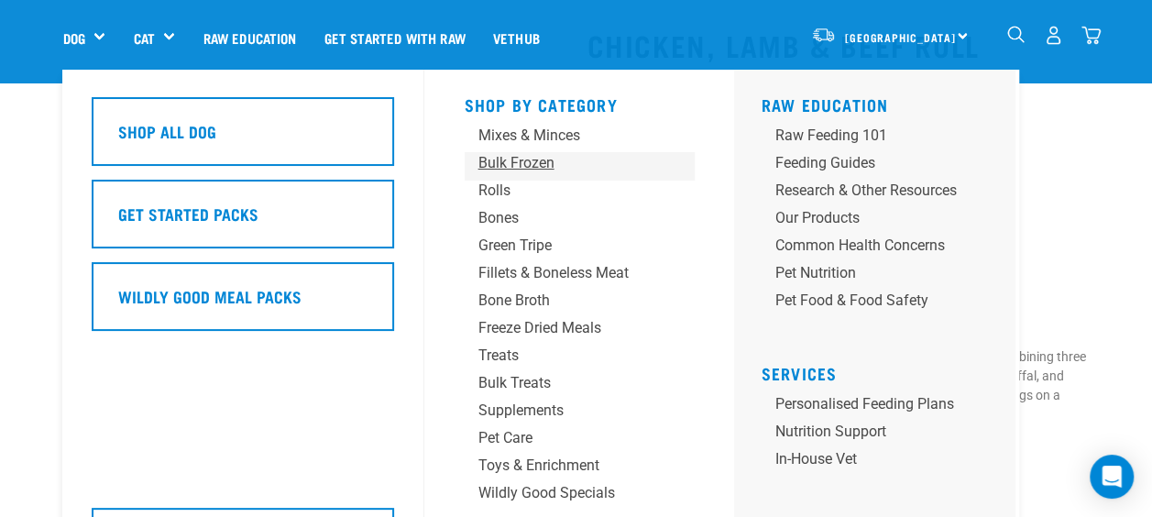
click at [508, 166] on div "Bulk Frozen" at bounding box center [563, 163] width 171 height 22
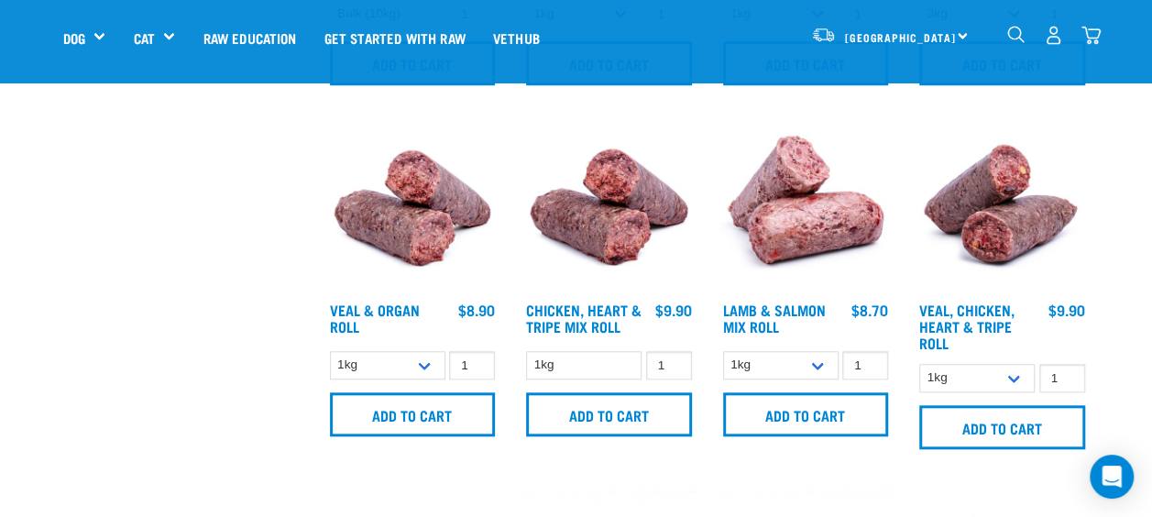
scroll to position [727, 0]
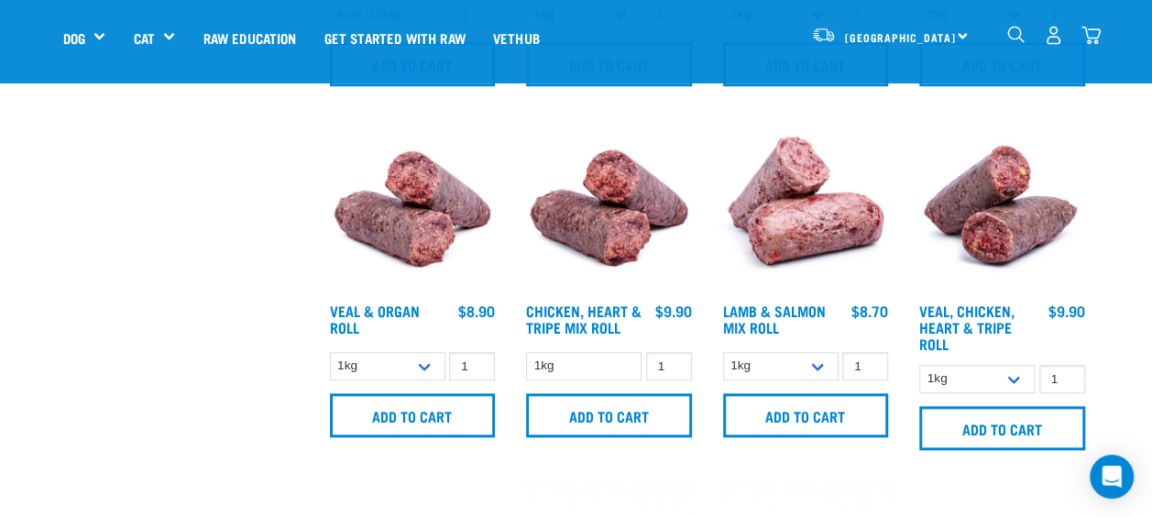
click at [1095, 31] on img "dropdown navigation" at bounding box center [1090, 35] width 19 height 19
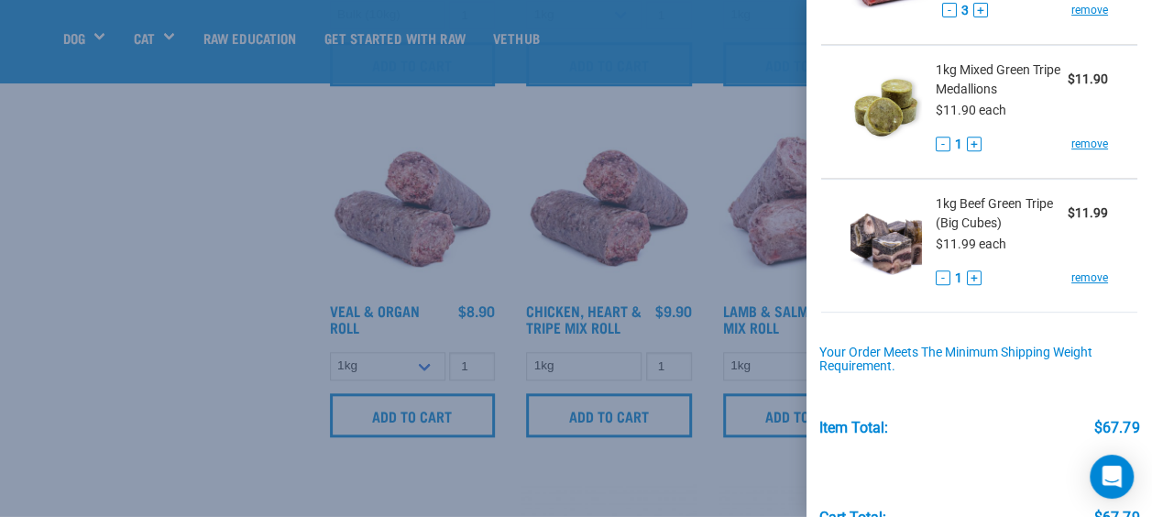
scroll to position [406, 0]
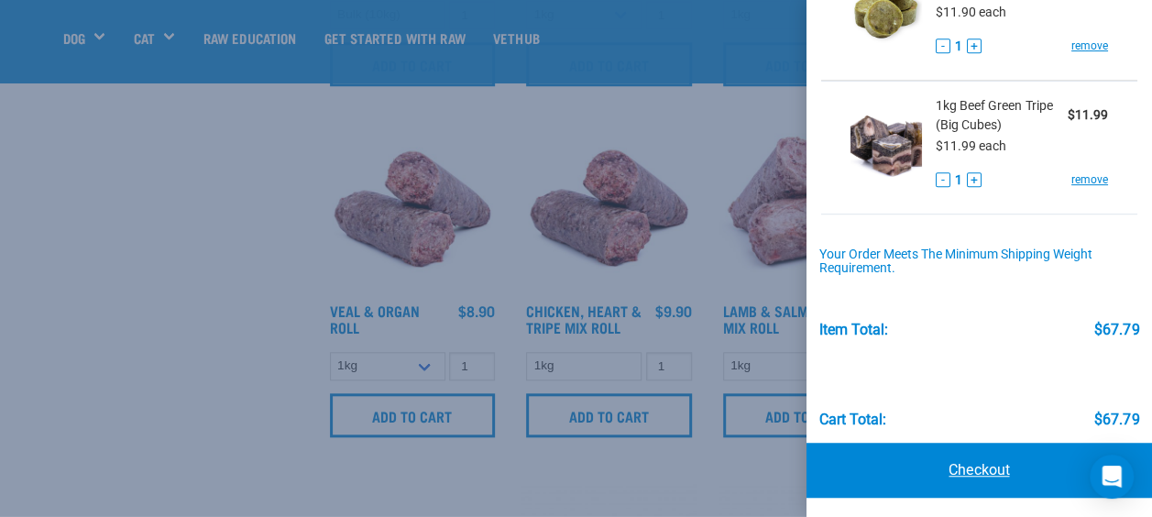
click at [967, 464] on link "Checkout" at bounding box center [978, 469] width 345 height 55
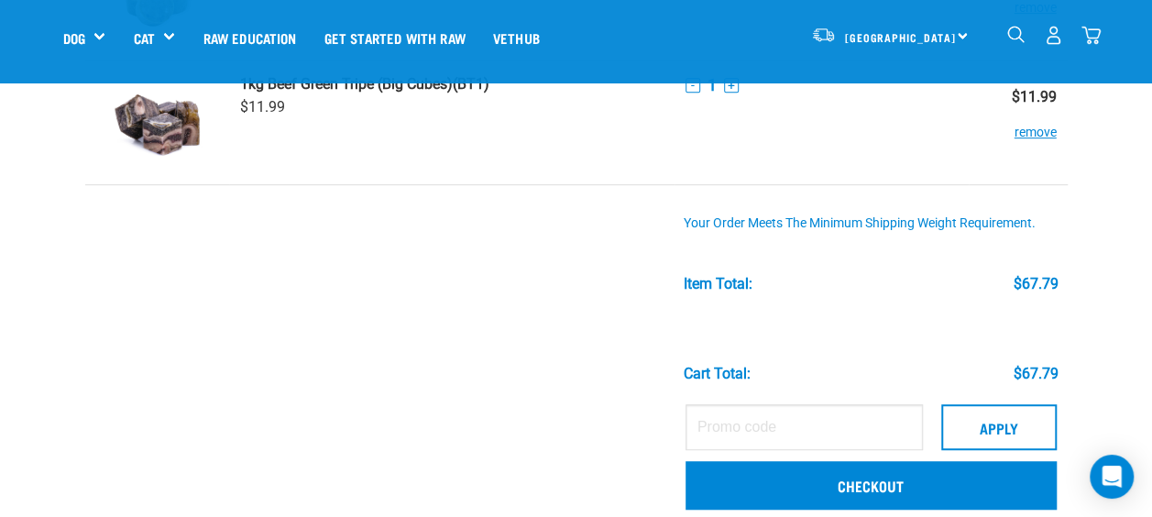
scroll to position [471, 0]
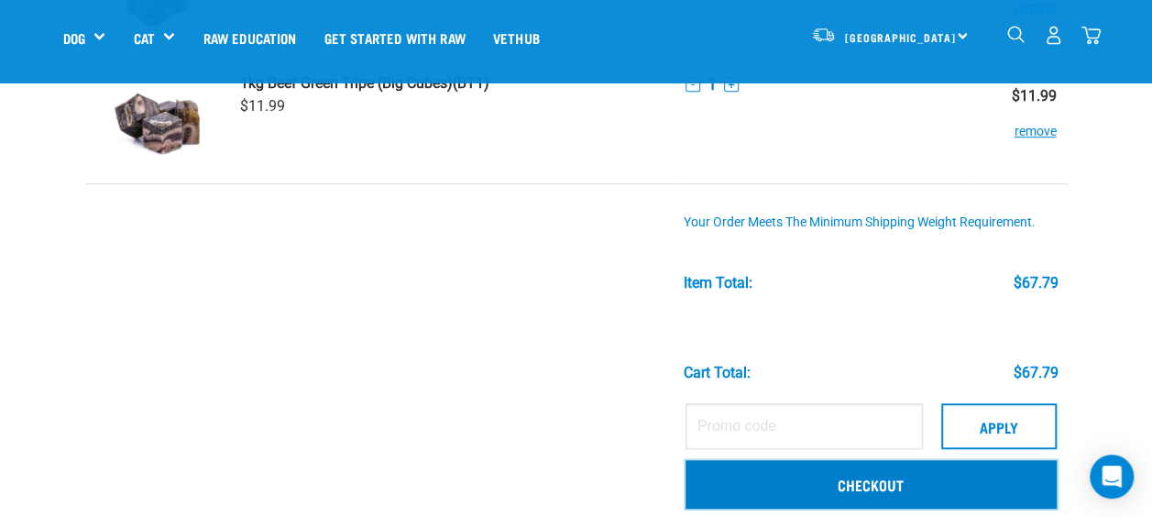
click at [949, 495] on link "Checkout" at bounding box center [870, 484] width 371 height 48
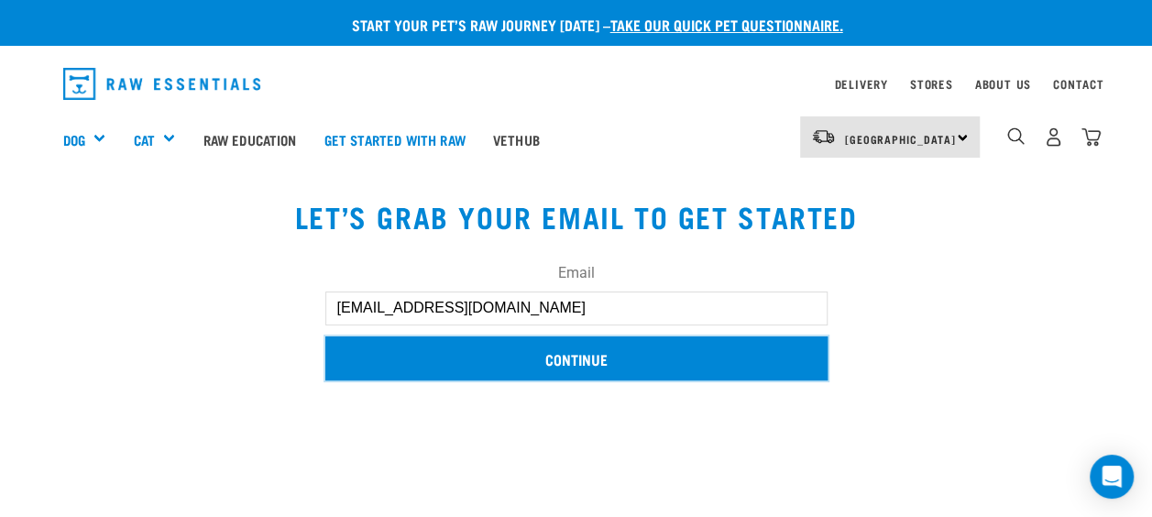
click at [566, 350] on input "Continue" at bounding box center [576, 358] width 502 height 44
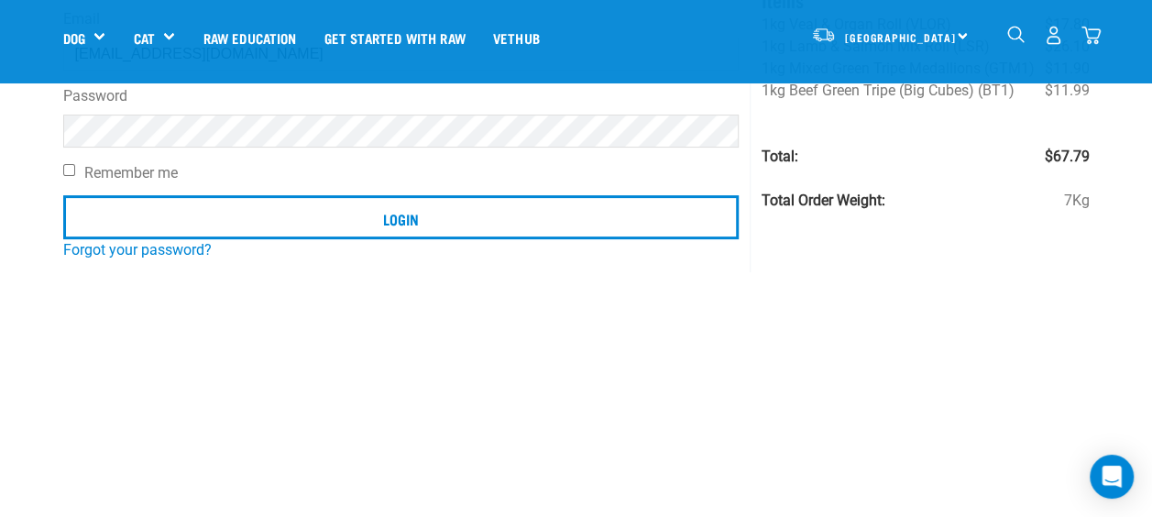
scroll to position [218, 0]
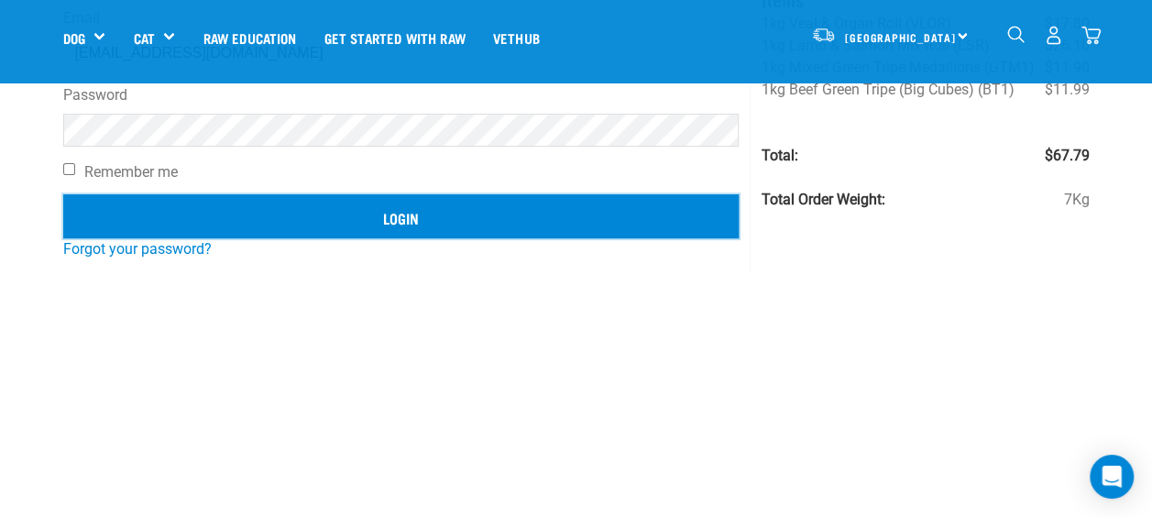
click at [431, 218] on input "Login" at bounding box center [401, 216] width 676 height 44
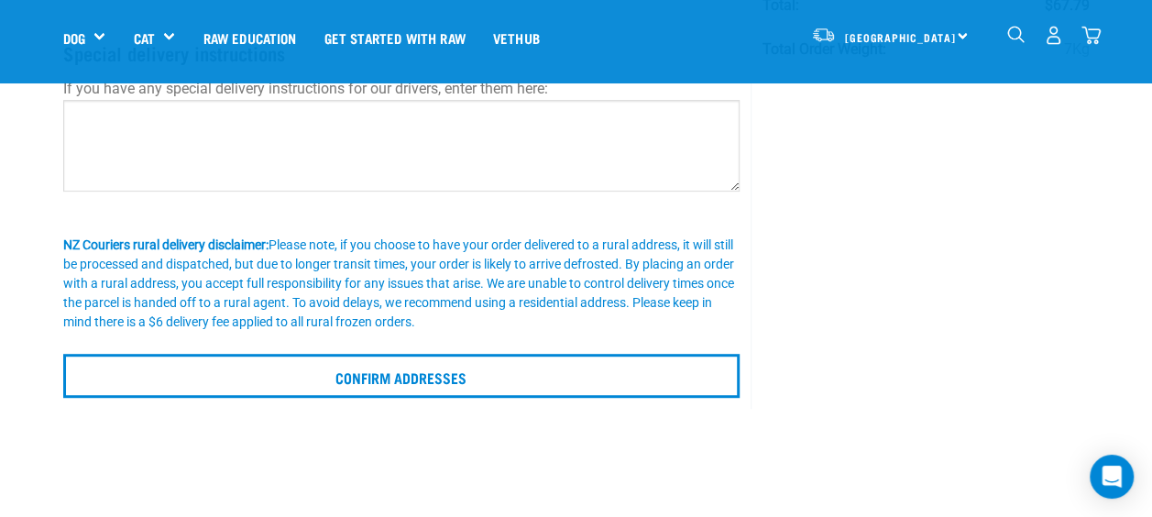
scroll to position [356, 0]
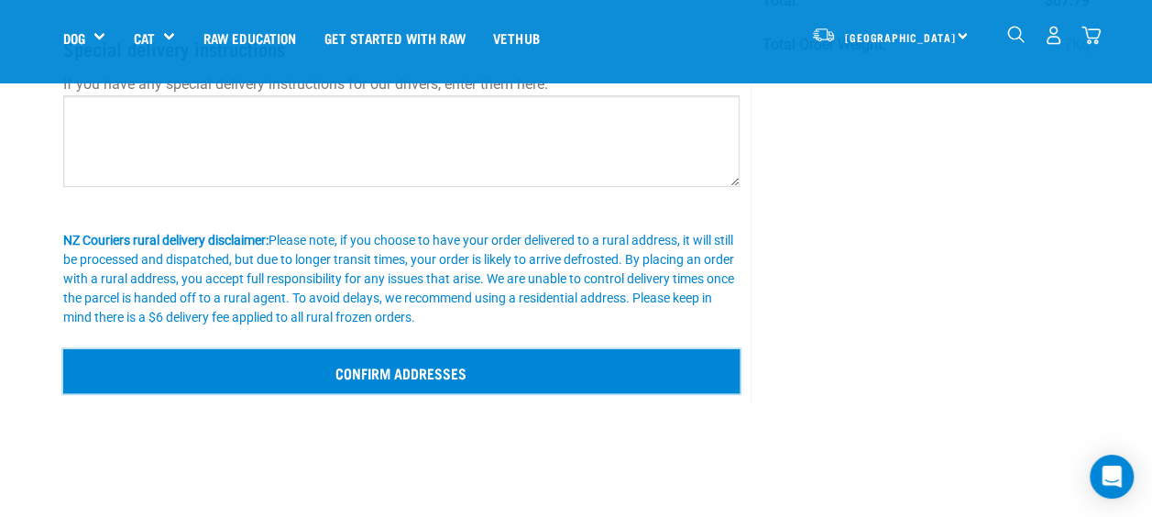
click at [438, 387] on input "Confirm addresses" at bounding box center [401, 371] width 677 height 44
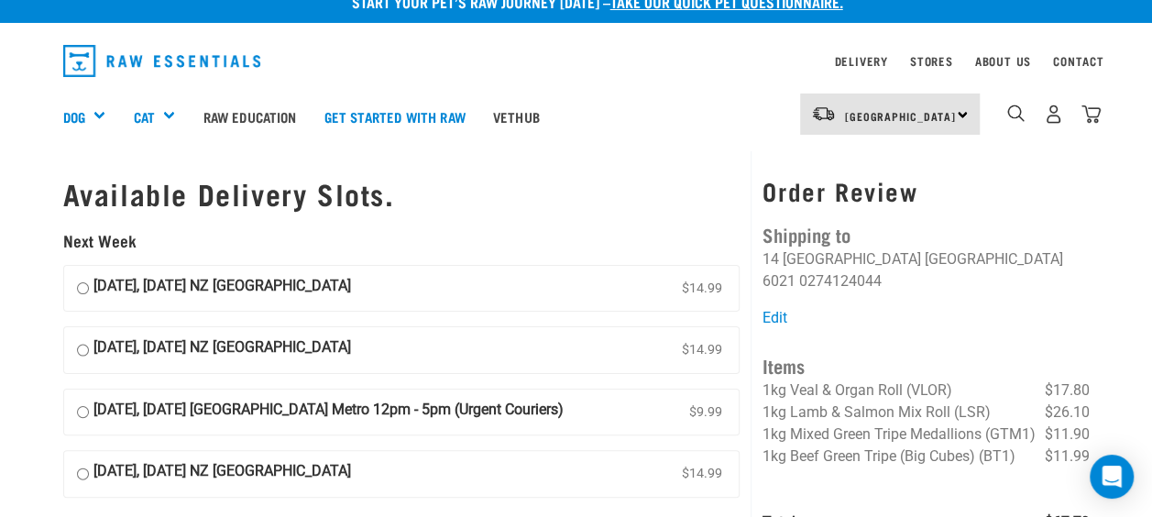
scroll to position [22, 0]
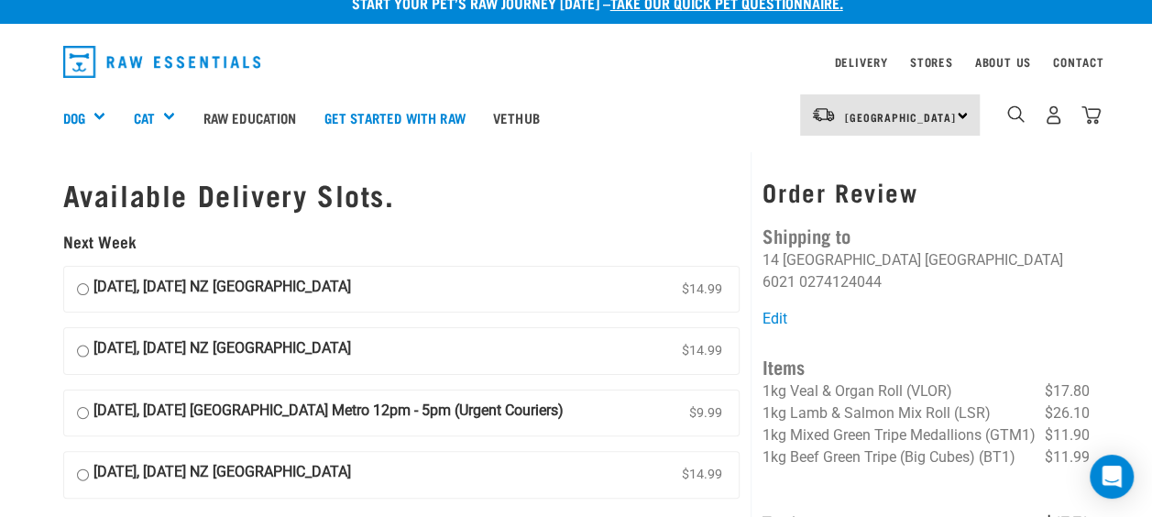
click at [80, 410] on input "16 October, Thursday Wellington Metro 12pm - 5pm (Urgent Couriers) $9.99" at bounding box center [83, 412] width 12 height 27
radio input "true"
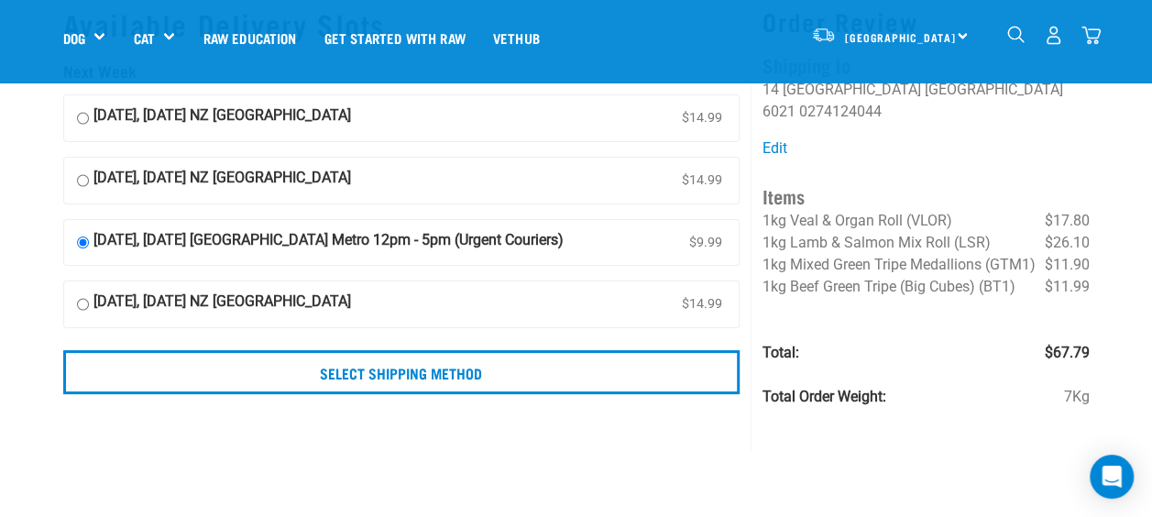
scroll to position [67, 0]
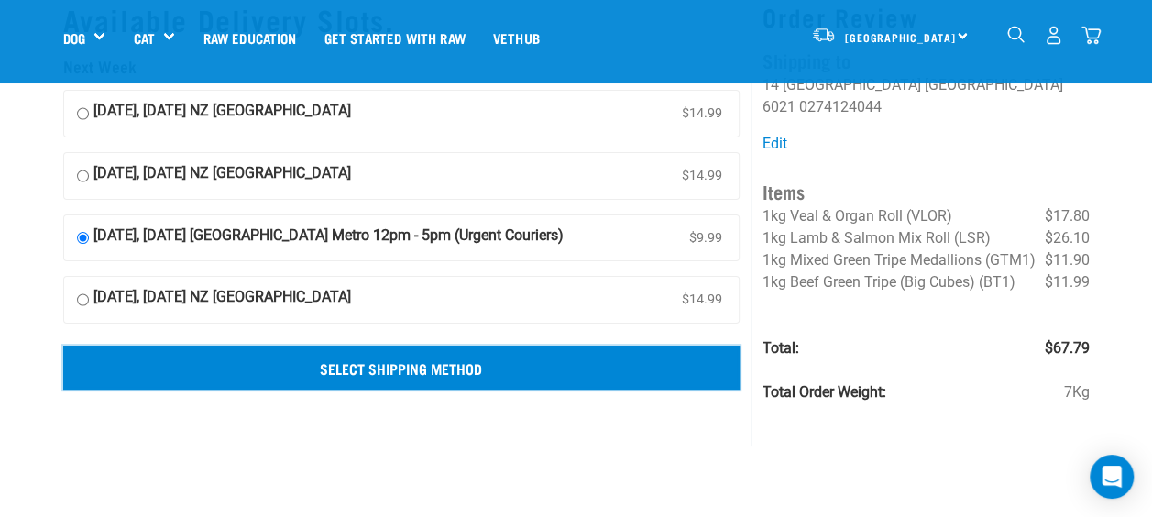
click at [636, 363] on input "Select Shipping Method" at bounding box center [401, 367] width 677 height 44
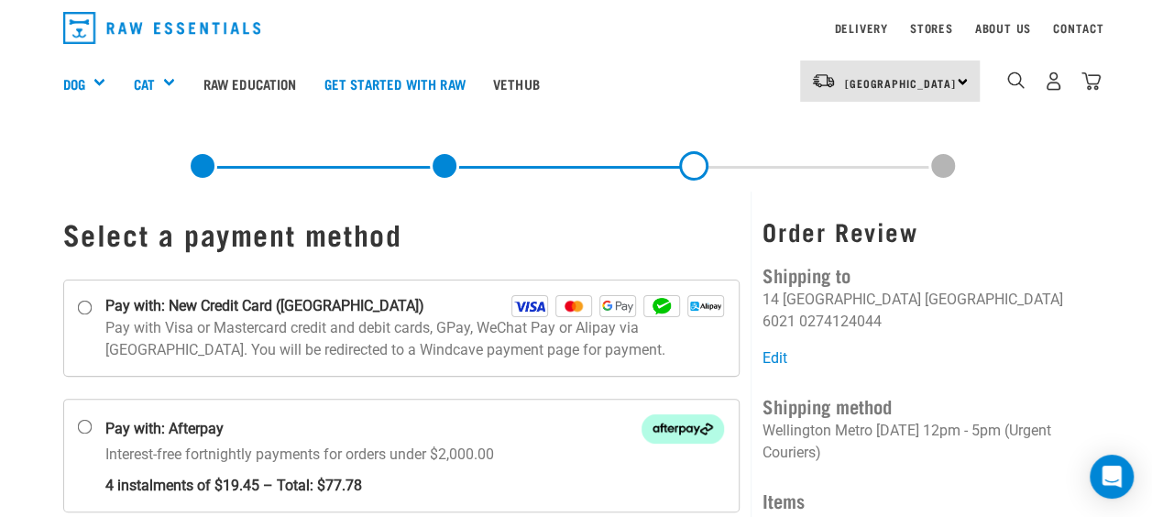
scroll to position [57, 0]
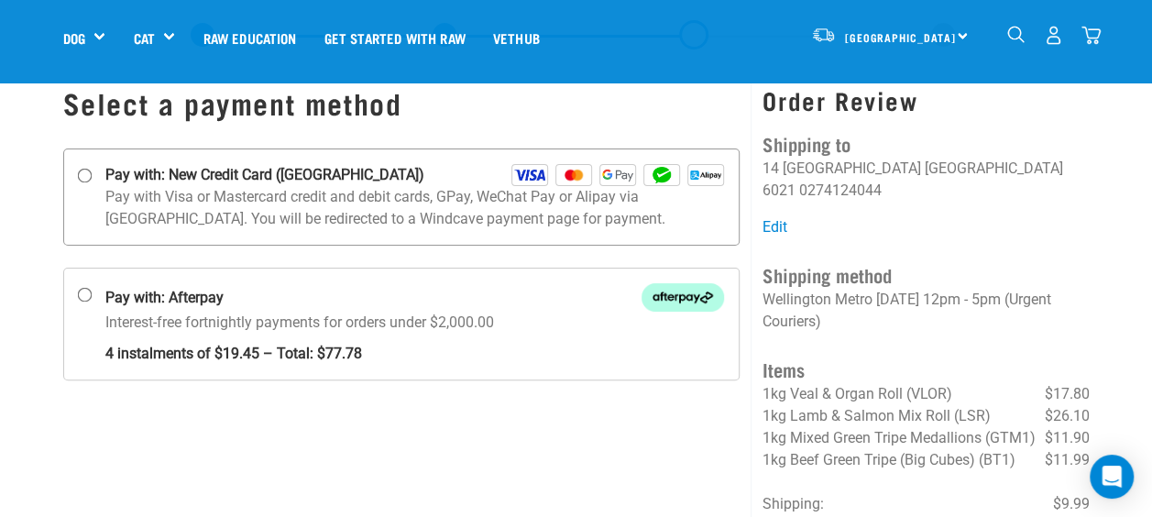
click at [84, 174] on input "Pay with: New Credit Card ([GEOGRAPHIC_DATA])" at bounding box center [84, 176] width 15 height 15
radio input "true"
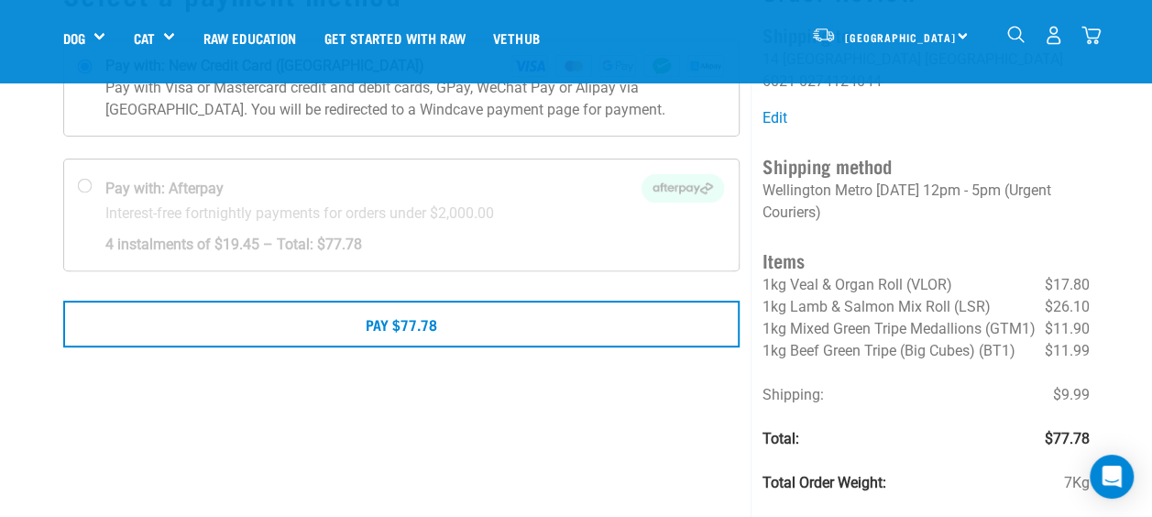
scroll to position [167, 0]
